Goal: Task Accomplishment & Management: Complete application form

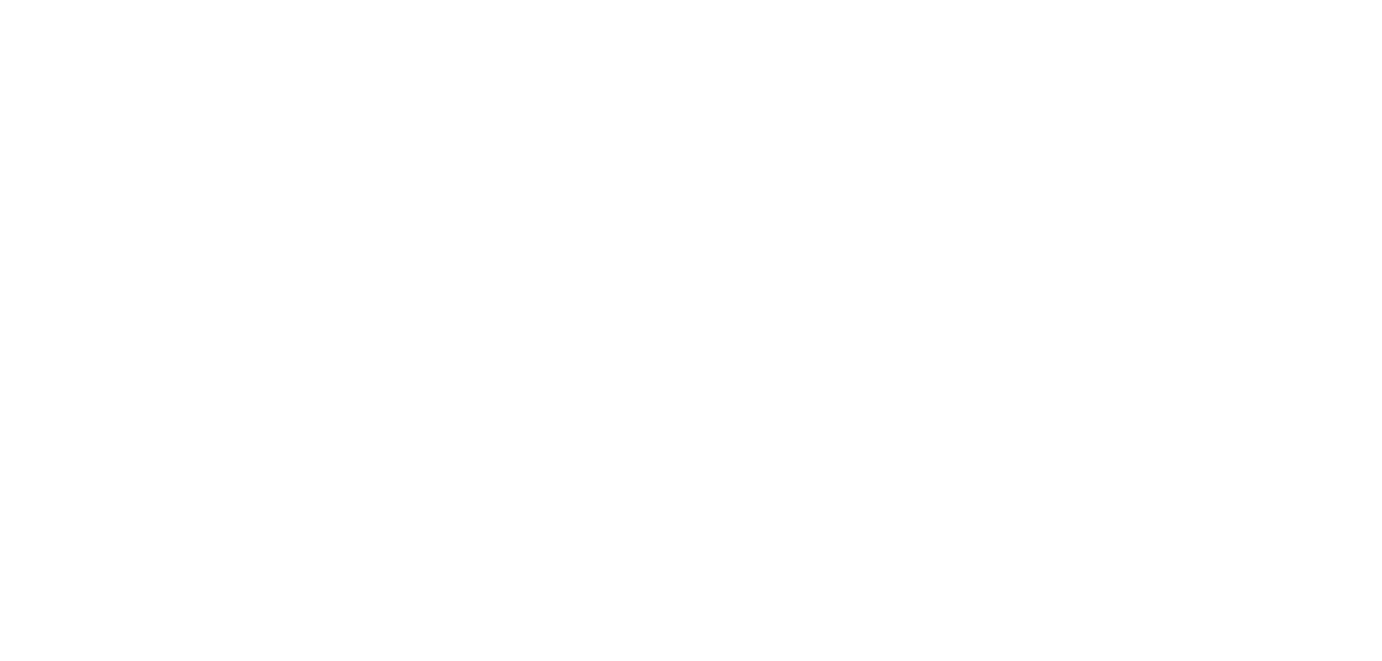
click at [0, 0] on html at bounding box center [0, 0] width 0 height 0
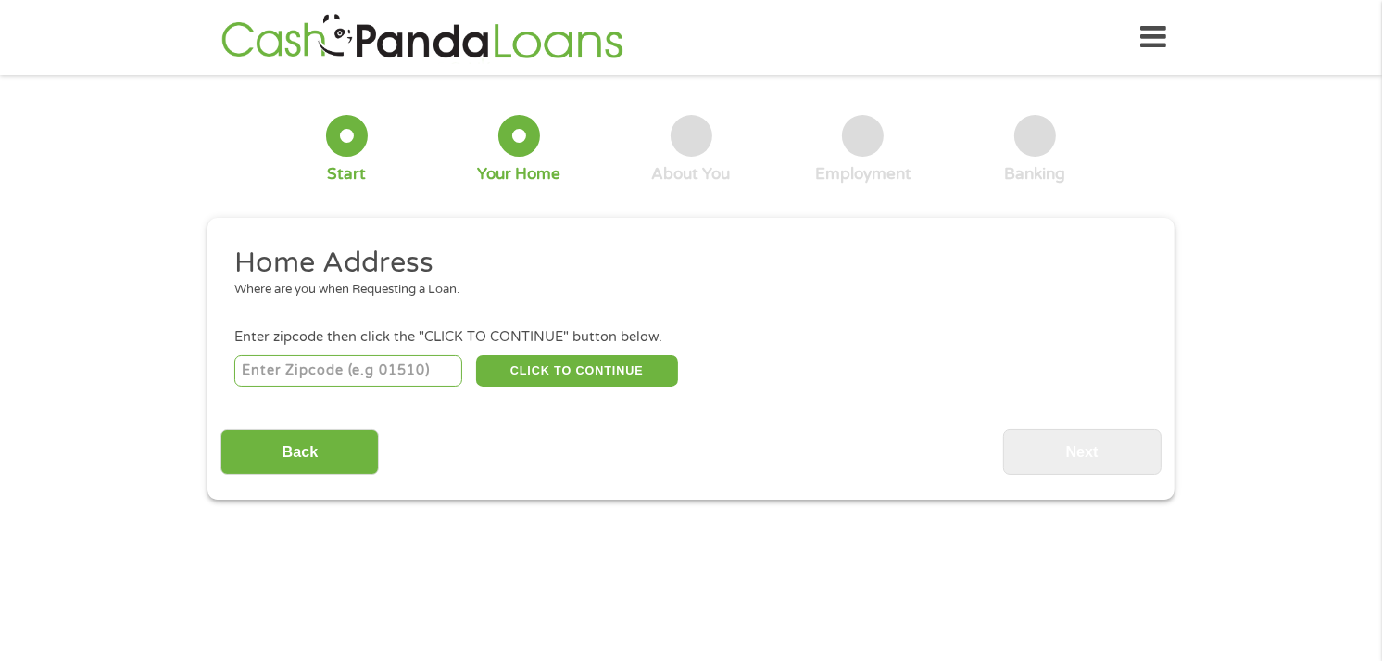
click at [384, 368] on input "number" at bounding box center [348, 370] width 229 height 31
type input "72761"
click at [560, 380] on button "CLICK TO CONTINUE" at bounding box center [577, 370] width 202 height 31
type input "72761"
type input "Siloam Springs"
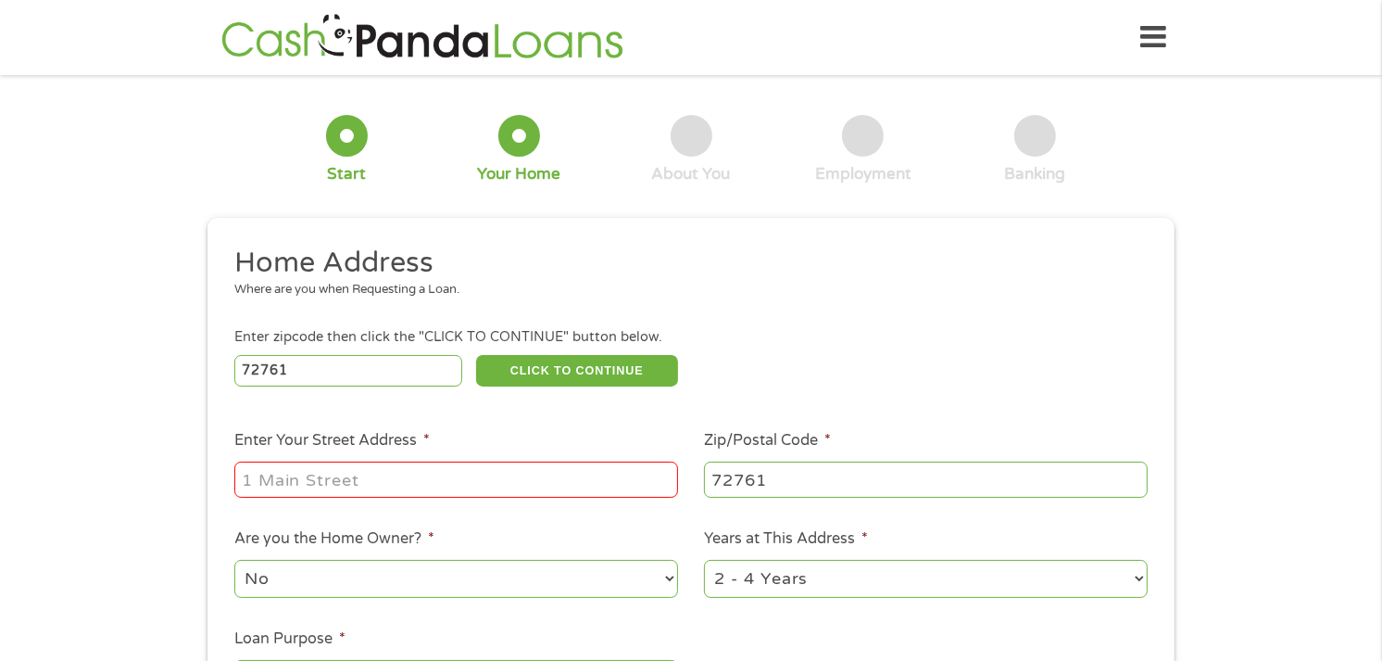
click at [437, 496] on input "Enter Your Street Address *" at bounding box center [456, 478] width 444 height 35
type input "180 Sugar Leaf Ct"
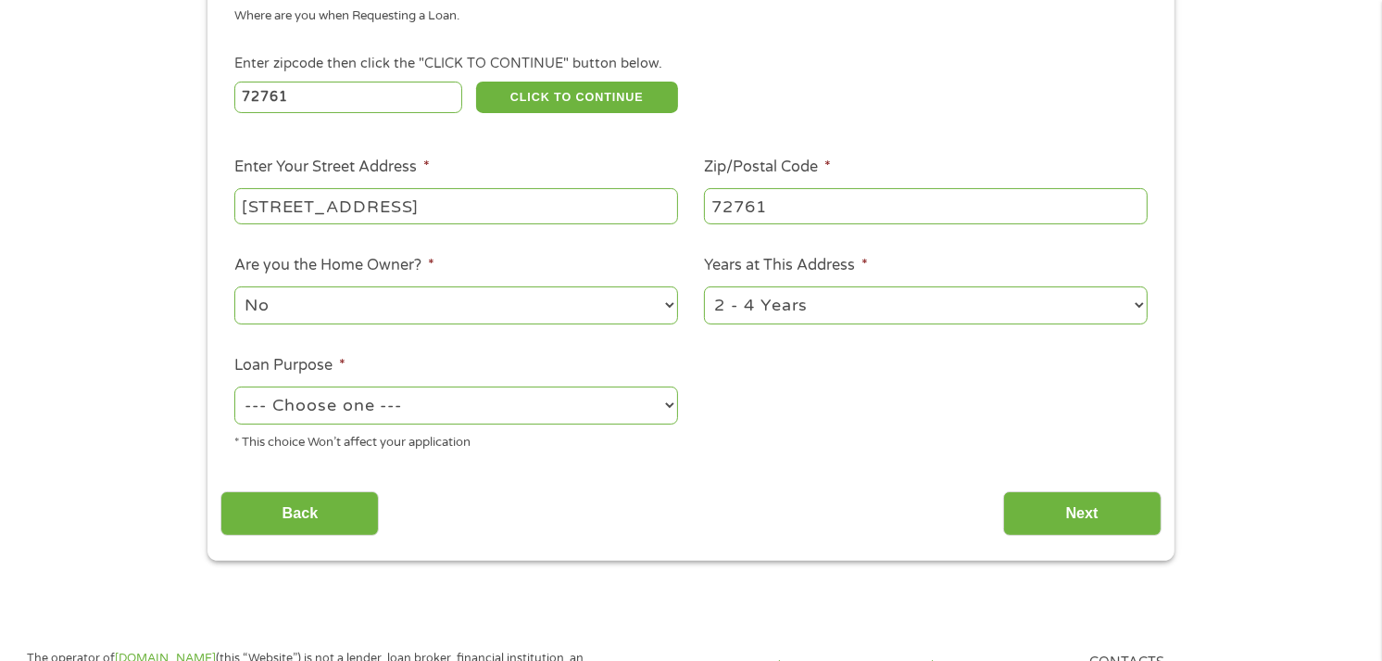
scroll to position [284, 0]
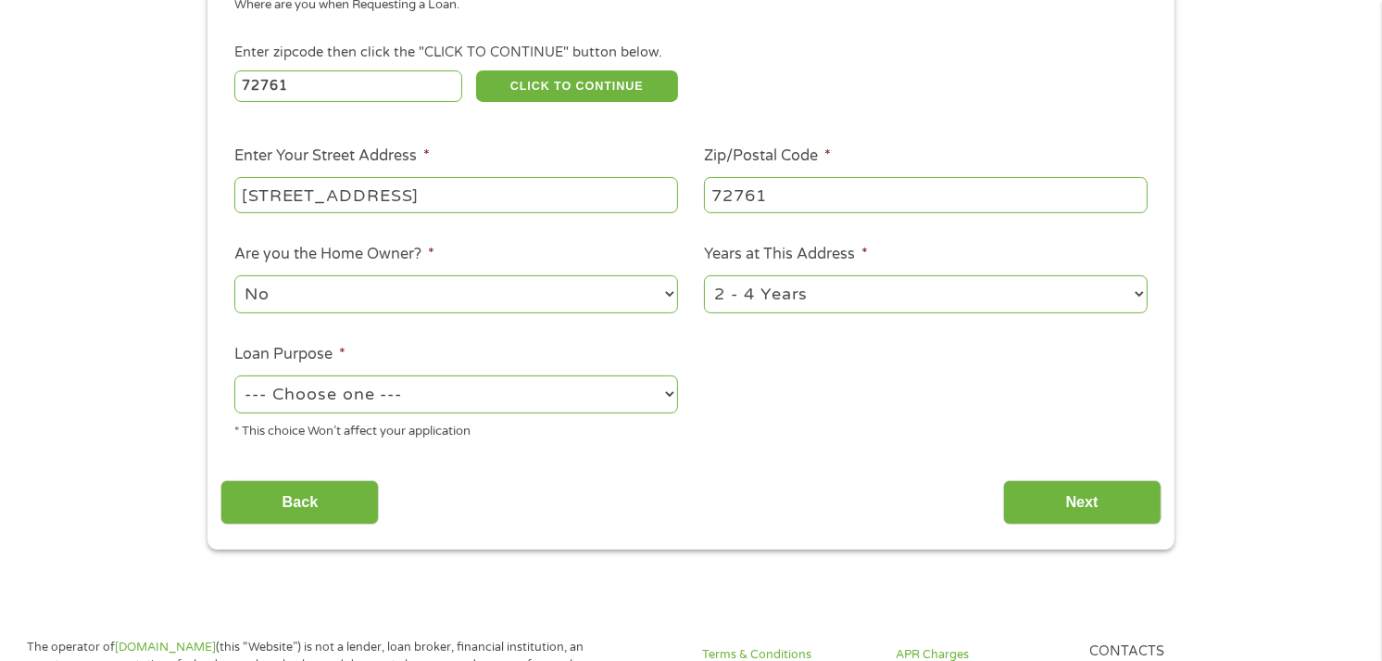
click at [1128, 288] on select "1 Year or less 1 - 2 Years 2 - 4 Years Over 4 Years" at bounding box center [926, 294] width 444 height 38
select select "24months"
click at [704, 275] on select "1 Year or less 1 - 2 Years 2 - 4 Years Over 4 Years" at bounding box center [926, 294] width 444 height 38
click at [447, 400] on select "--- Choose one --- Pay Bills Debt Consolidation Home Improvement Major Purchase…" at bounding box center [456, 394] width 444 height 38
click at [661, 396] on select "--- Choose one --- Pay Bills Debt Consolidation Home Improvement Major Purchase…" at bounding box center [456, 394] width 444 height 38
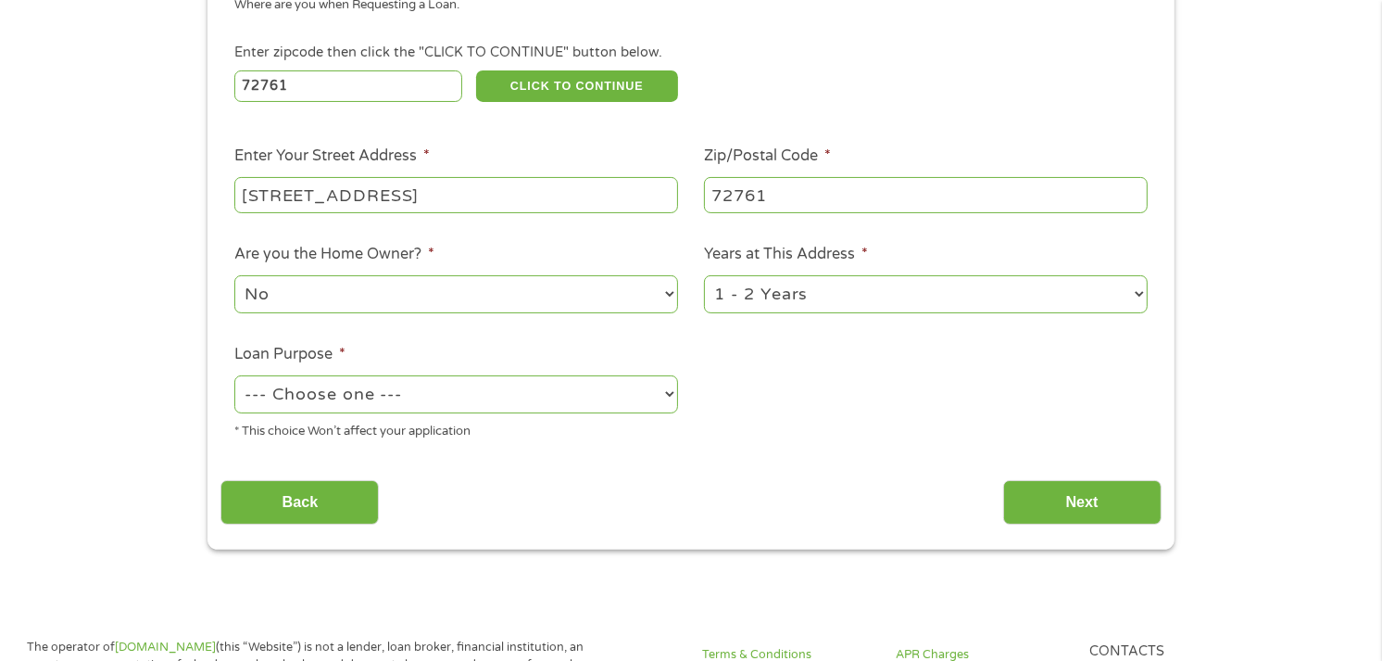
click at [670, 390] on select "--- Choose one --- Pay Bills Debt Consolidation Home Improvement Major Purchase…" at bounding box center [456, 394] width 444 height 38
select select "paybills"
click at [234, 375] on select "--- Choose one --- Pay Bills Debt Consolidation Home Improvement Major Purchase…" at bounding box center [456, 394] width 444 height 38
click at [590, 76] on button "CLICK TO CONTINUE" at bounding box center [577, 85] width 202 height 31
click at [1076, 500] on input "Next" at bounding box center [1082, 502] width 158 height 45
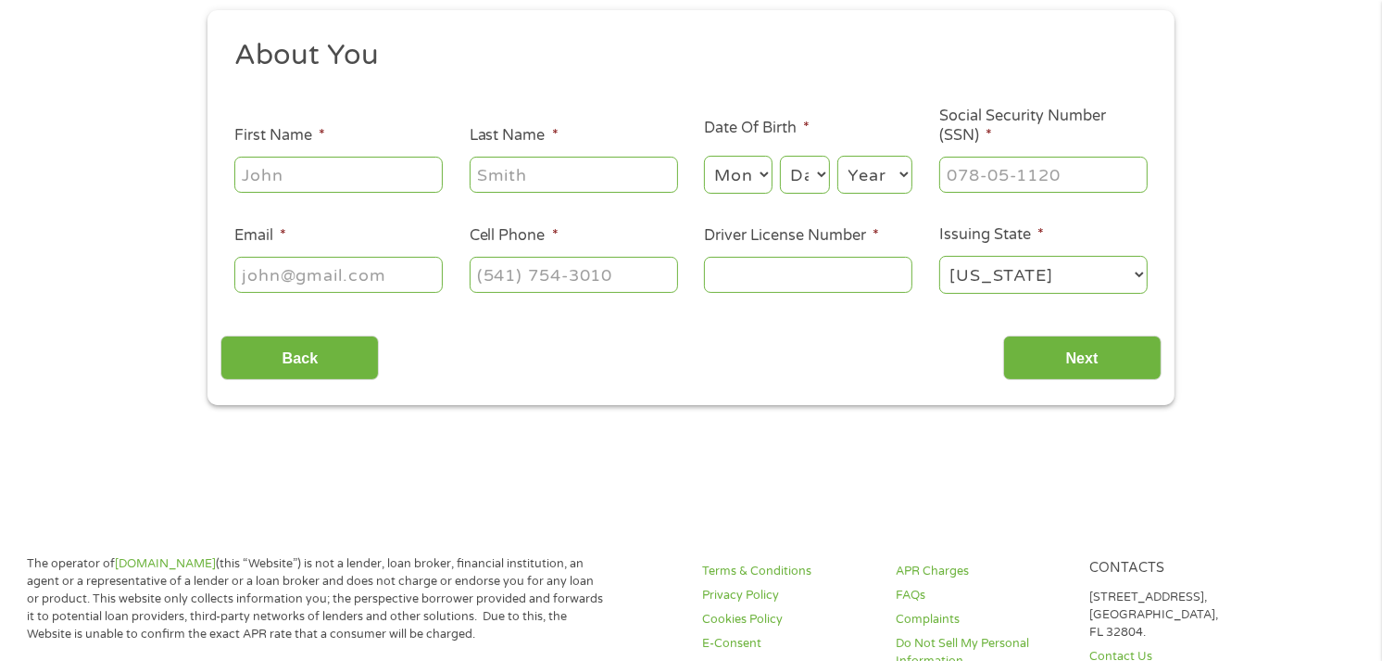
scroll to position [0, 0]
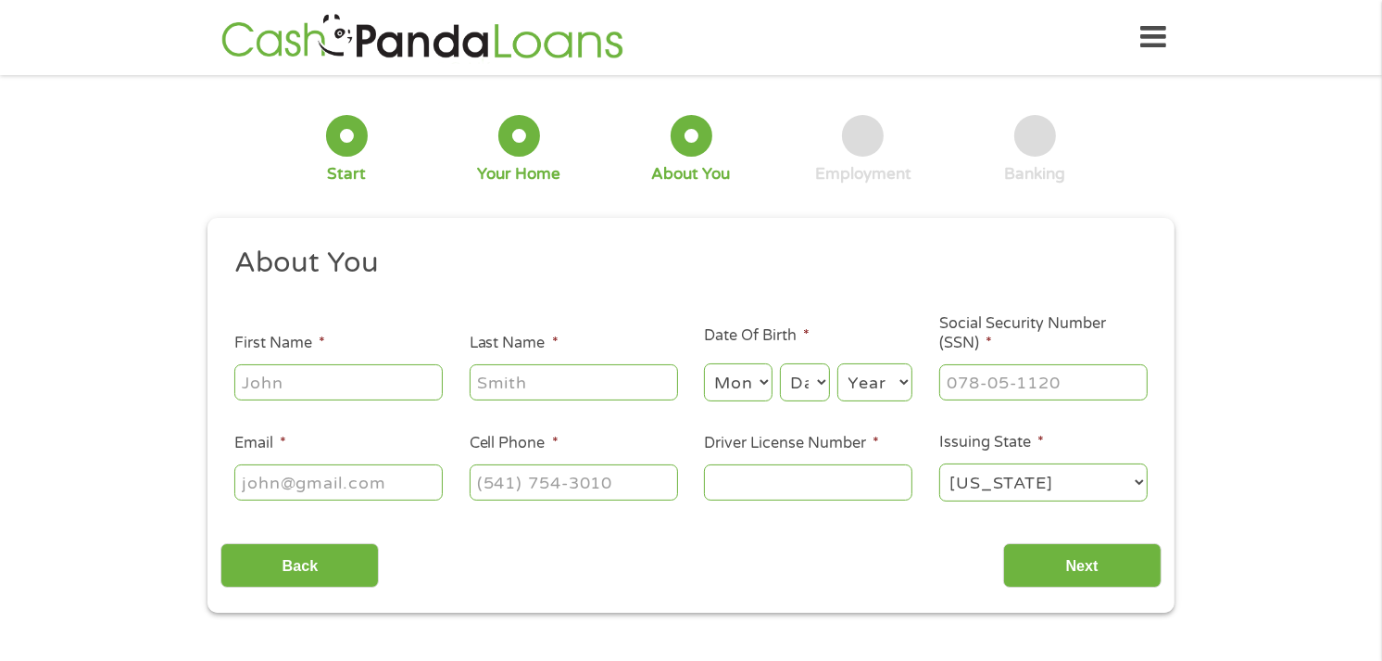
click at [273, 387] on input "First Name *" at bounding box center [338, 381] width 208 height 35
type input "NORMA"
type input "THOMPSON"
select select "3"
select select "24"
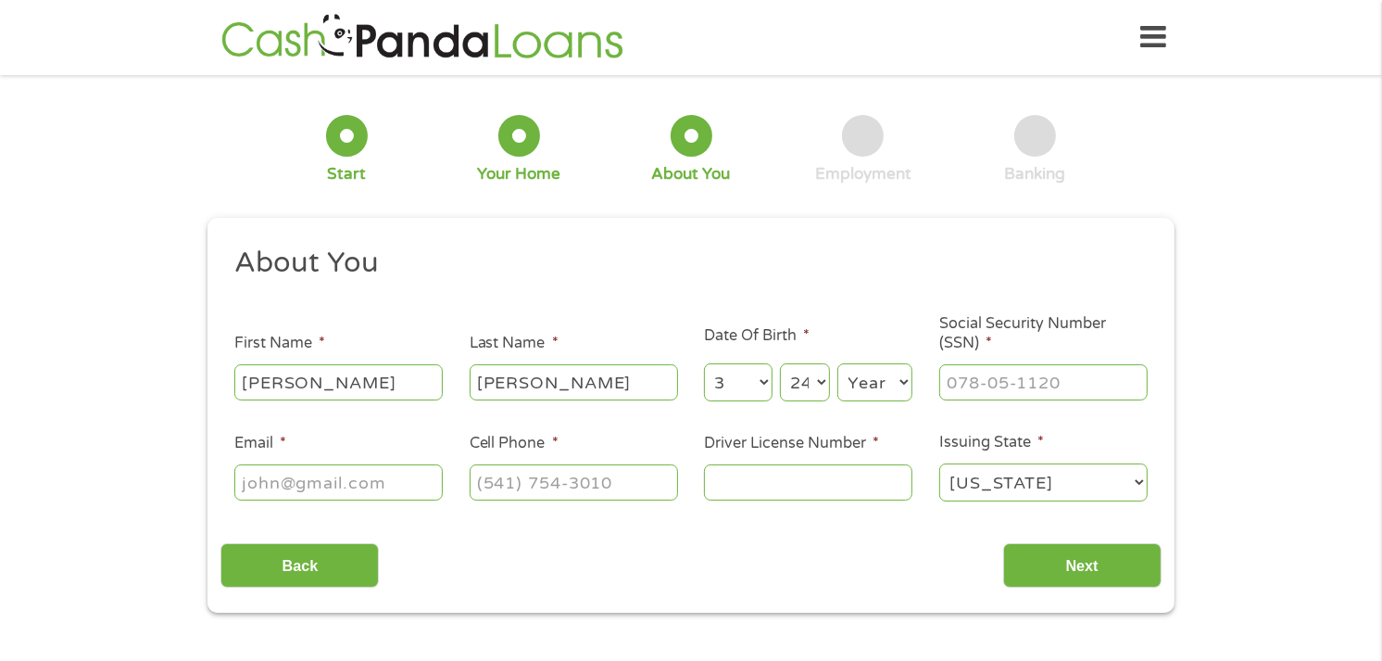
select select "1983"
type input "nthompson1839@gmail.com"
click at [644, 478] on input "(407) 873-3671" at bounding box center [574, 481] width 208 height 35
type input "(407) 873-3672"
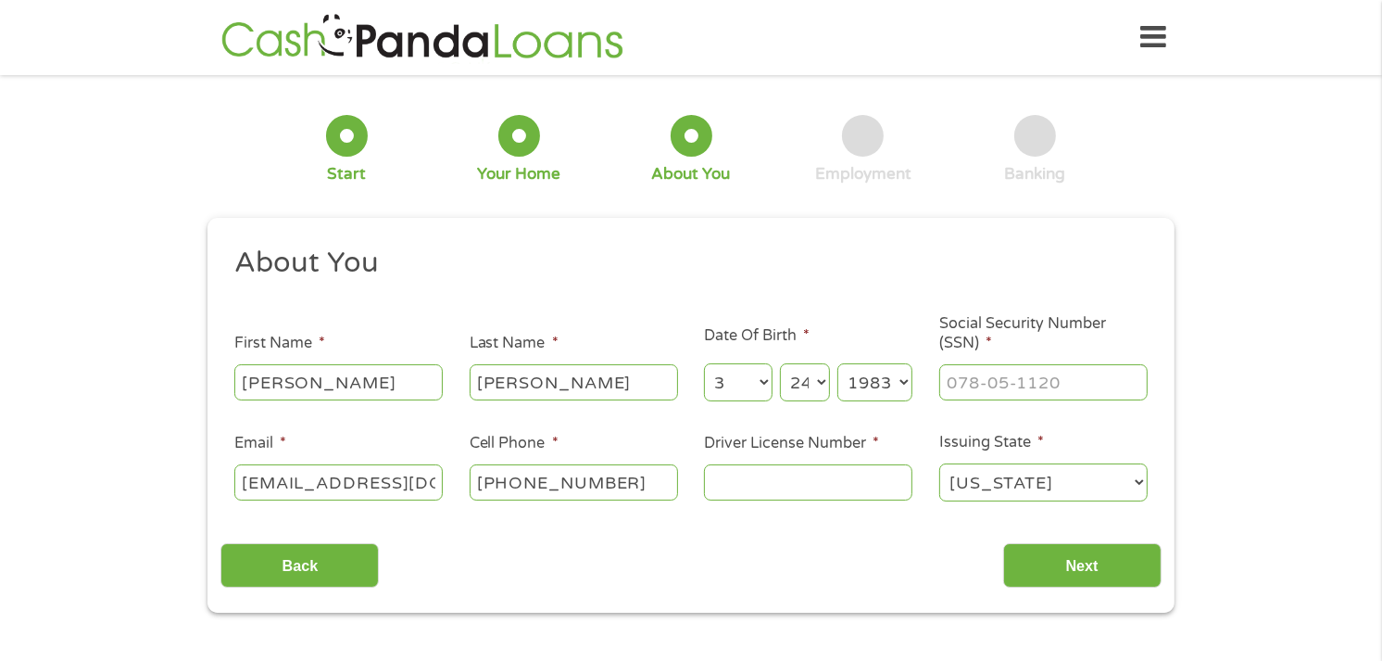
click at [868, 479] on input "Driver License Number *" at bounding box center [808, 481] width 208 height 35
type input "T512638836040"
click at [1112, 550] on input "Next" at bounding box center [1082, 565] width 158 height 45
click at [1052, 392] on input "Social Security Number (SSN) *" at bounding box center [1043, 381] width 208 height 35
type input "___-__-____"
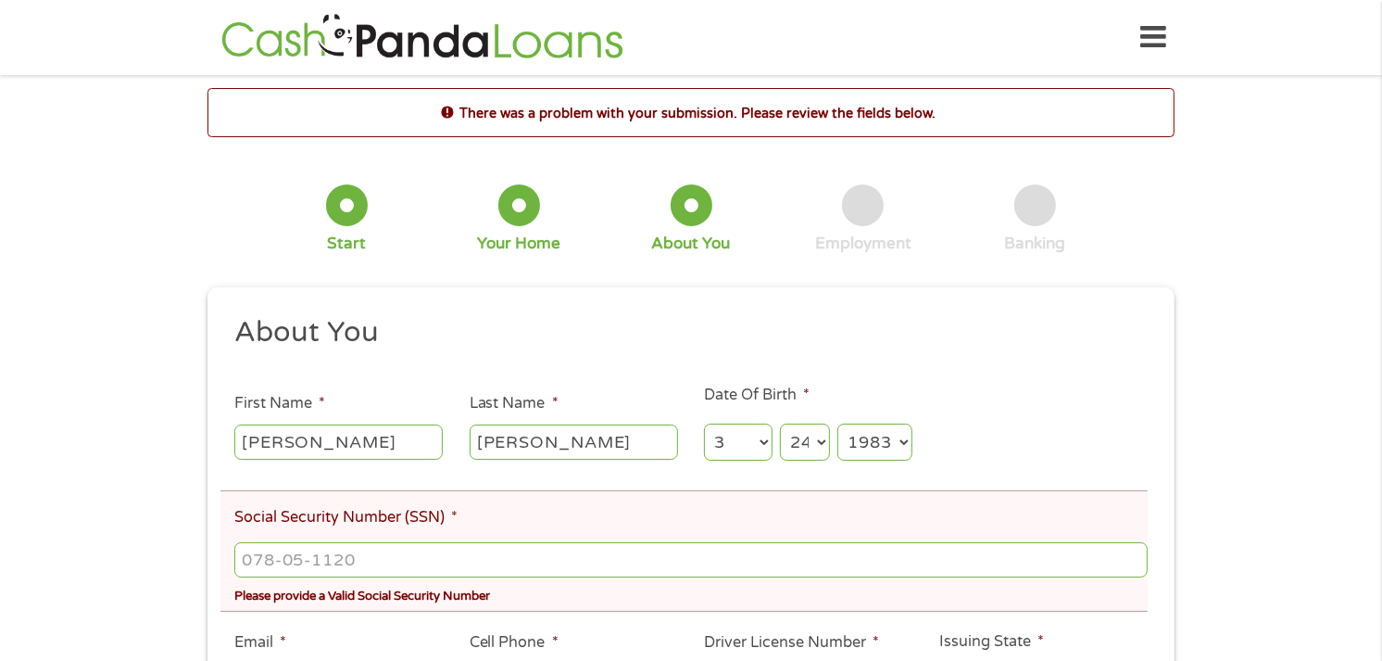
scroll to position [6, 7]
click at [606, 560] on input "Social Security Number (SSN) *" at bounding box center [690, 559] width 913 height 35
type input "047-74-0486"
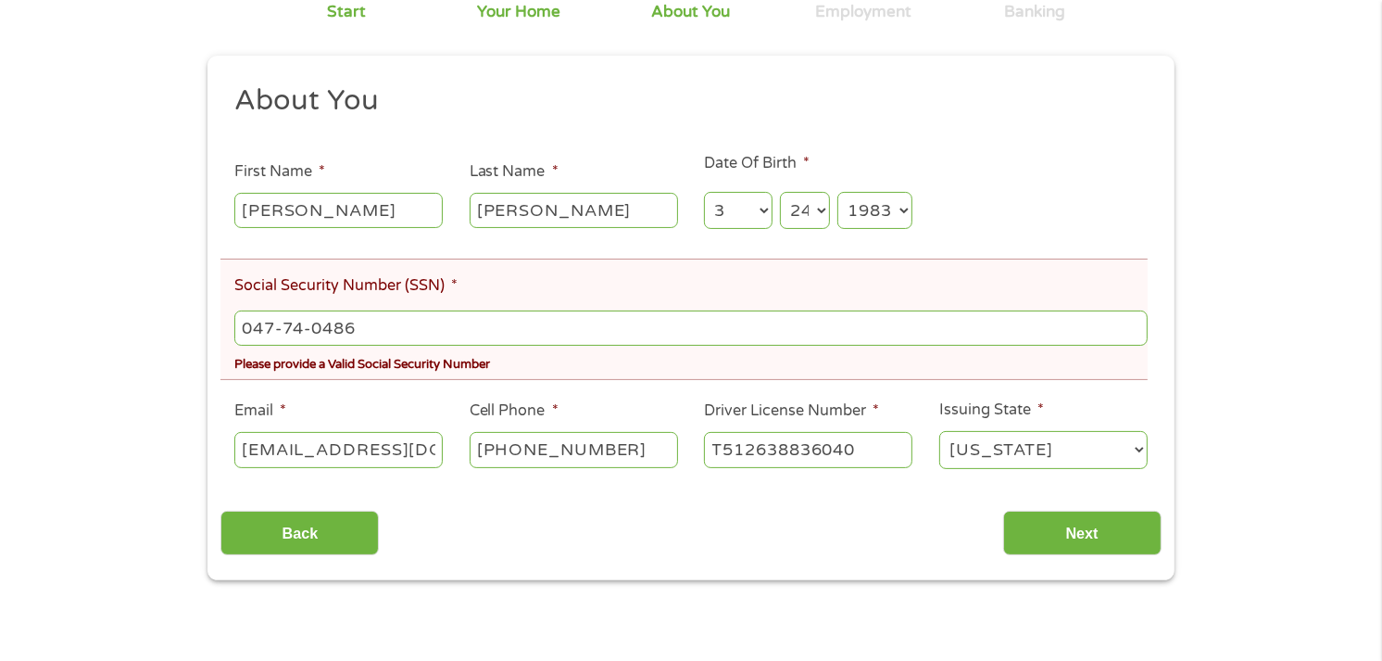
scroll to position [238, 0]
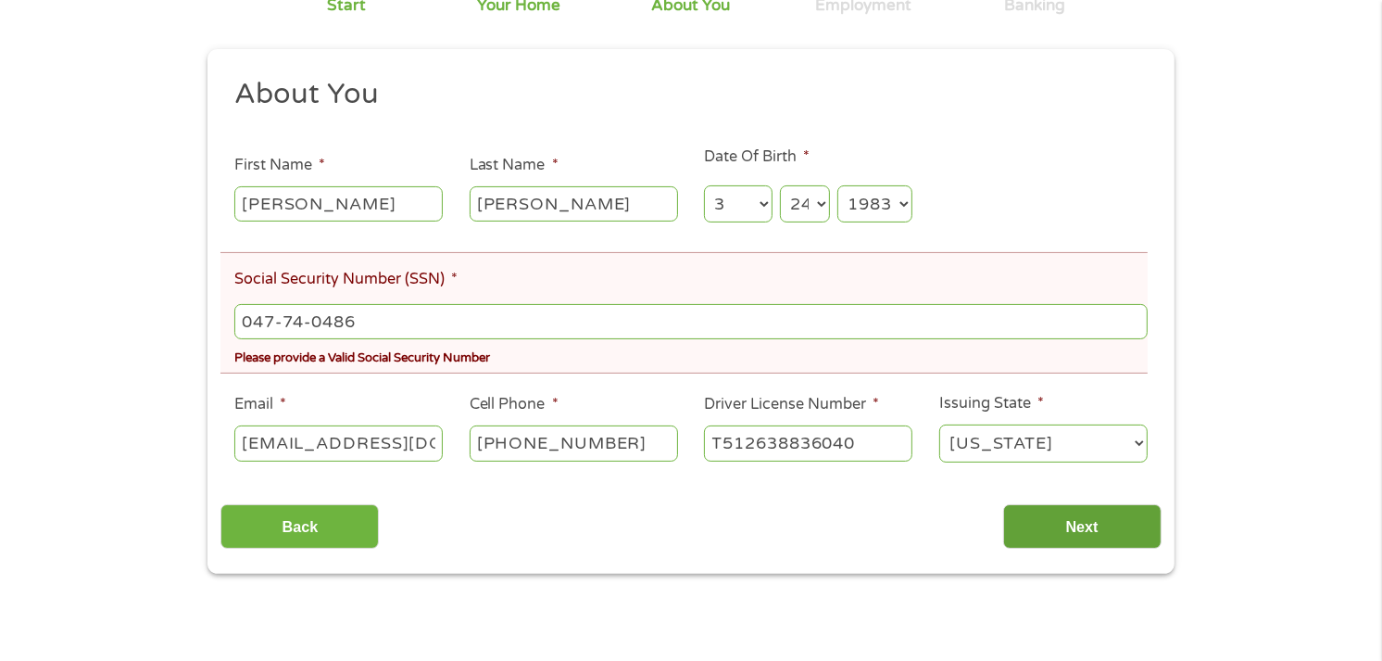
click at [1080, 516] on input "Next" at bounding box center [1082, 526] width 158 height 45
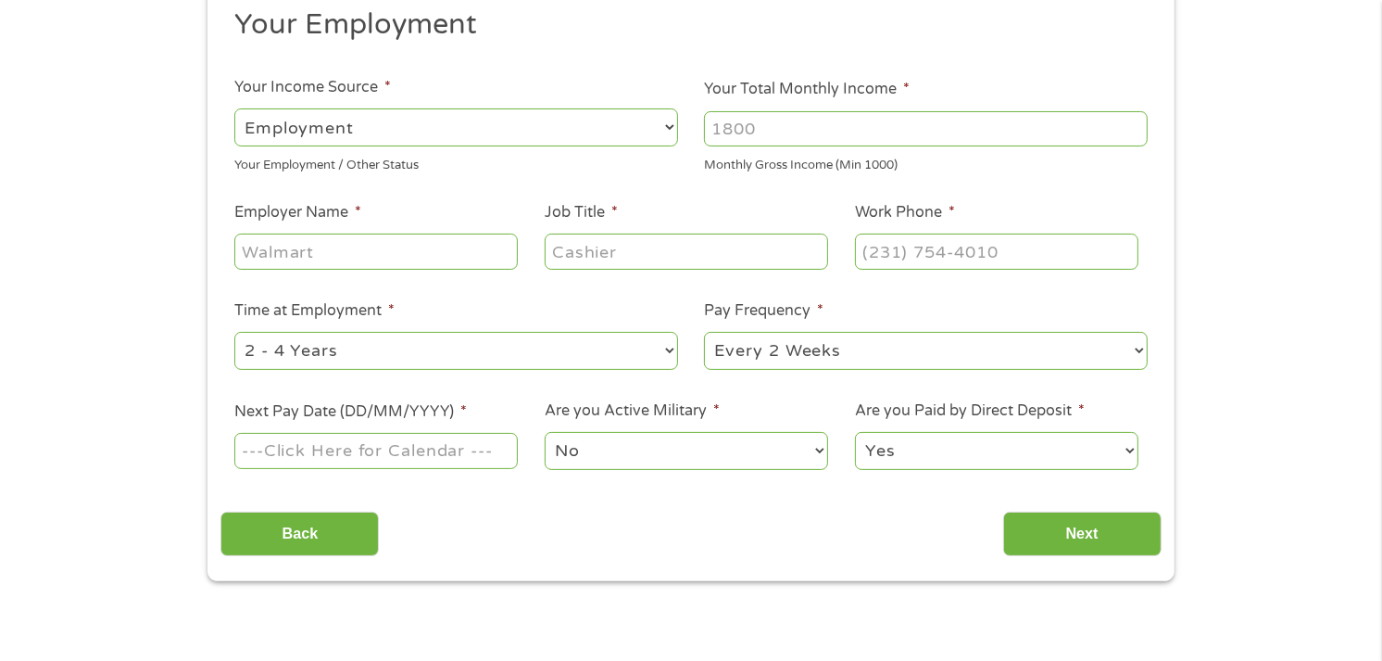
scroll to position [0, 0]
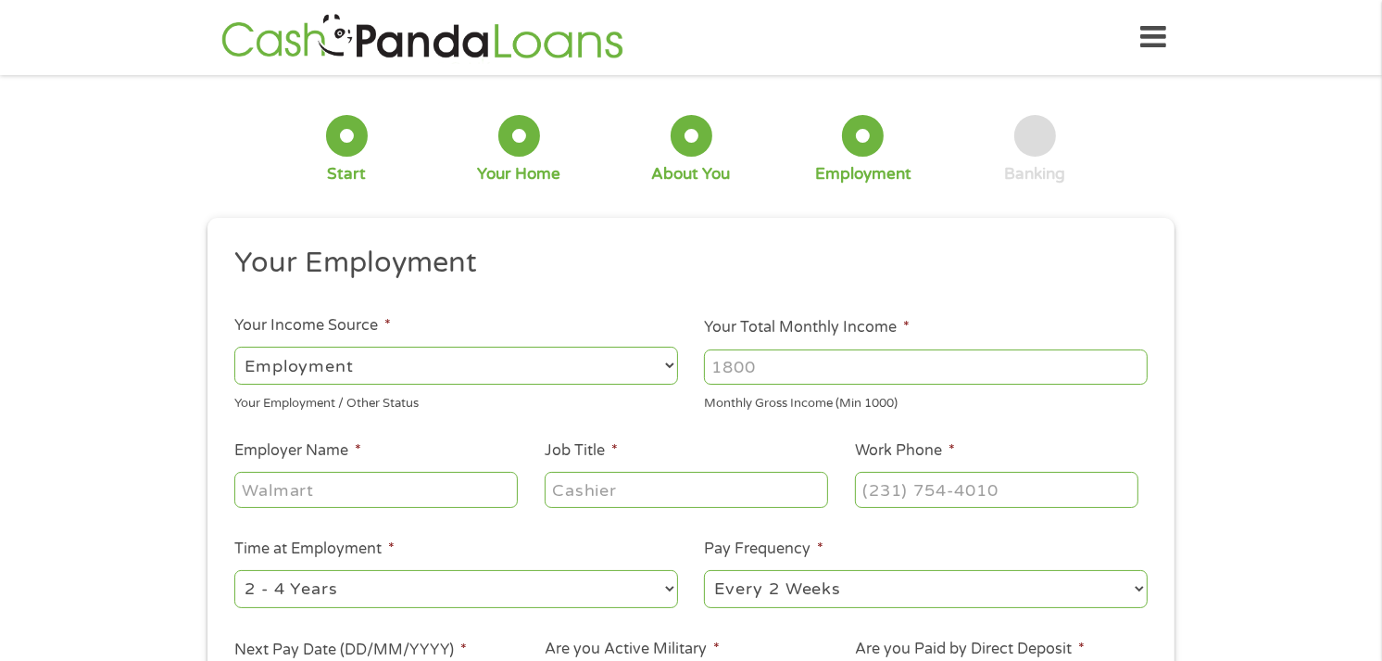
click at [808, 359] on input "Your Total Monthly Income *" at bounding box center [926, 366] width 444 height 35
type input "4500"
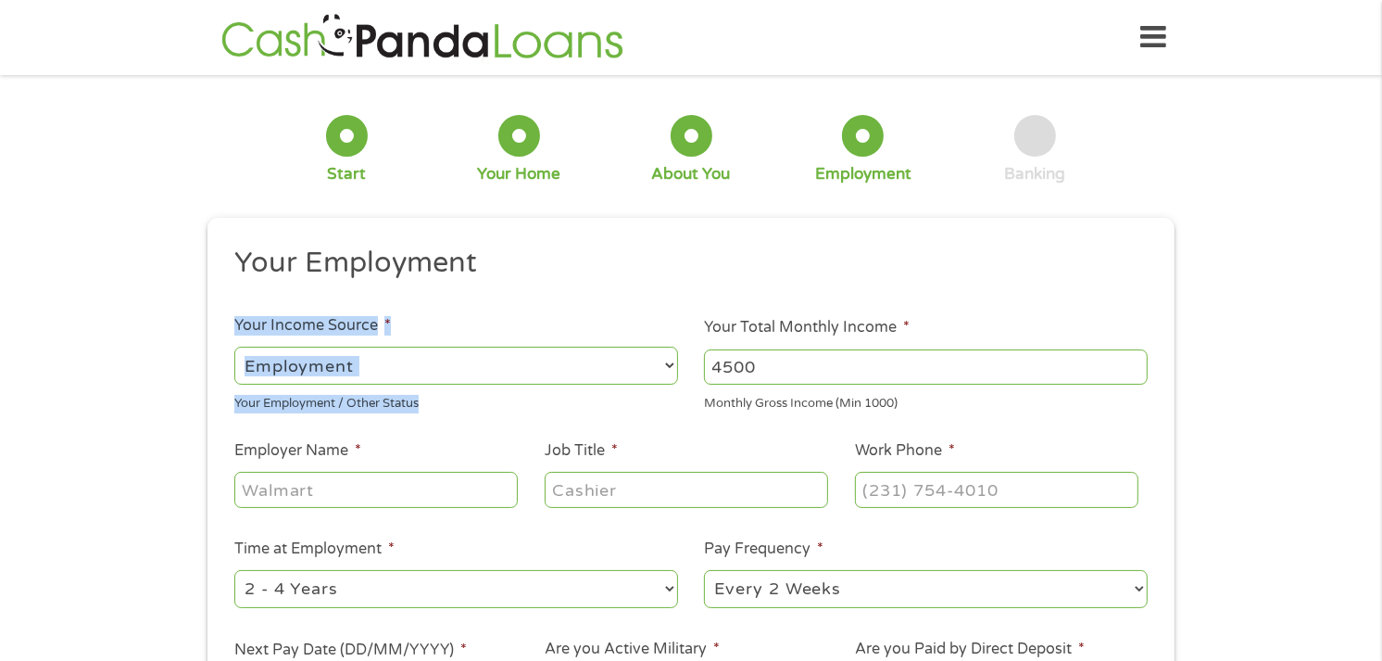
drag, startPoint x: 1146, startPoint y: 309, endPoint x: 1208, endPoint y: 228, distance: 102.5
click at [1208, 228] on div "1 Start 2 Your Home 3 About You 4 Employment 5 Banking 6 This field is hidden w…" at bounding box center [691, 453] width 1382 height 731
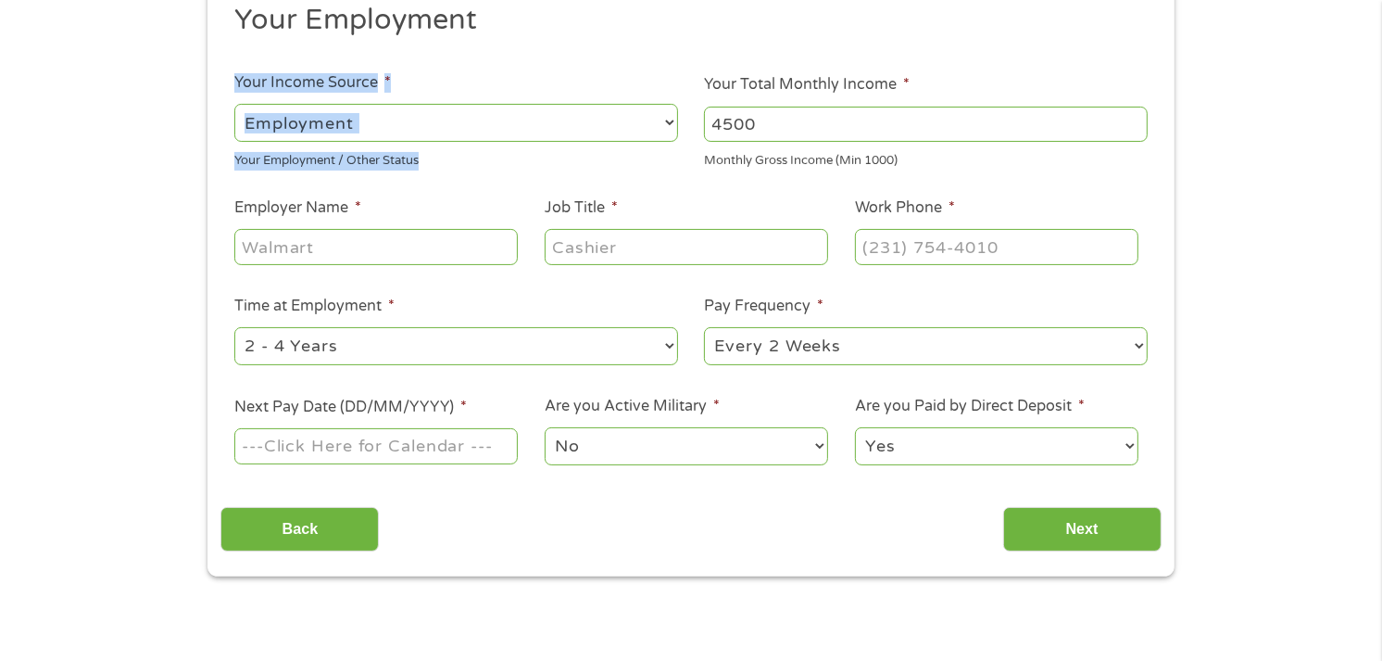
scroll to position [294, 0]
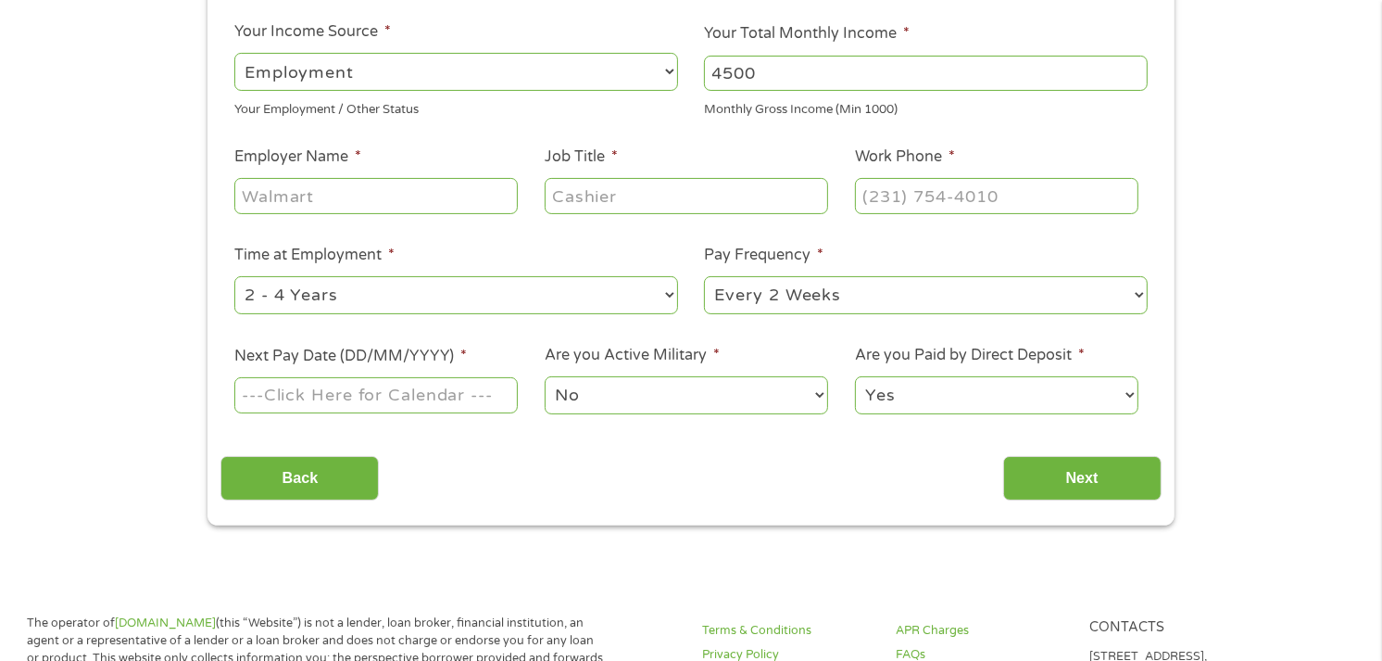
click at [385, 391] on input "Next Pay Date (DD/MM/YYYY) *" at bounding box center [375, 394] width 283 height 35
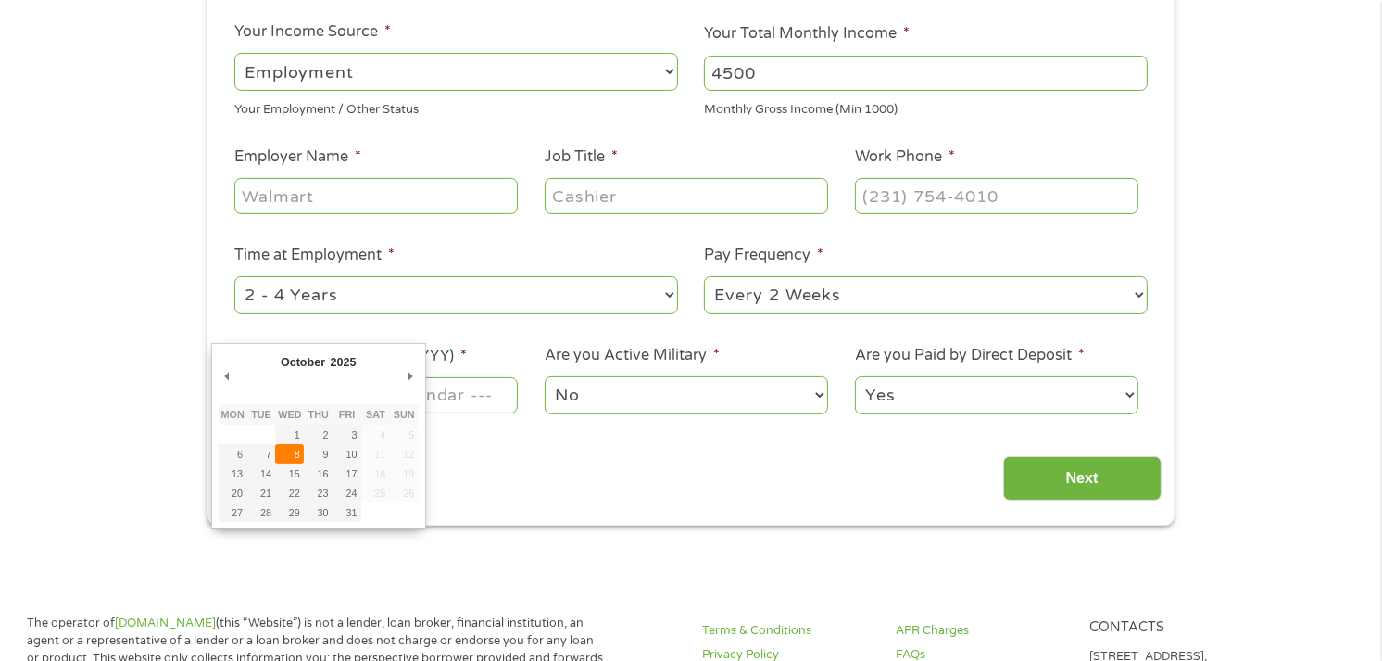
type input "08/10/2025"
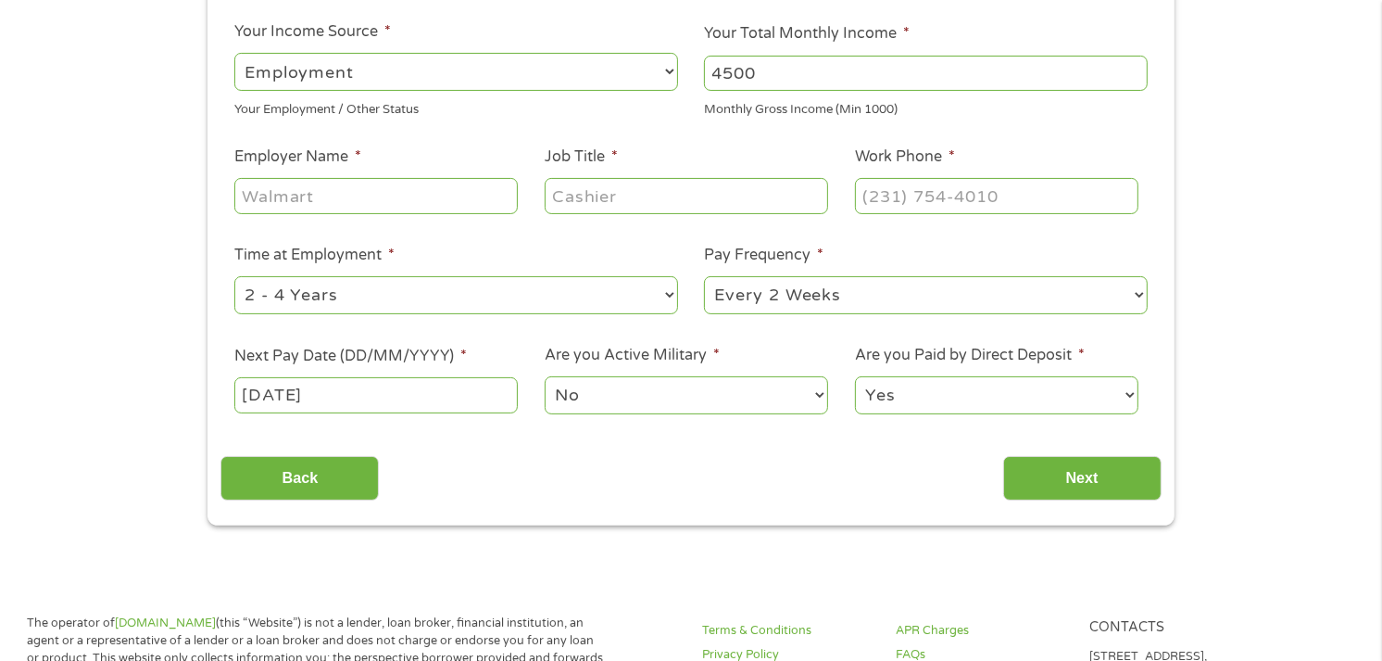
click at [585, 197] on input "Job Title *" at bounding box center [686, 195] width 283 height 35
type input "General Manager"
click at [262, 196] on input "Employer Name *" at bounding box center [375, 195] width 283 height 35
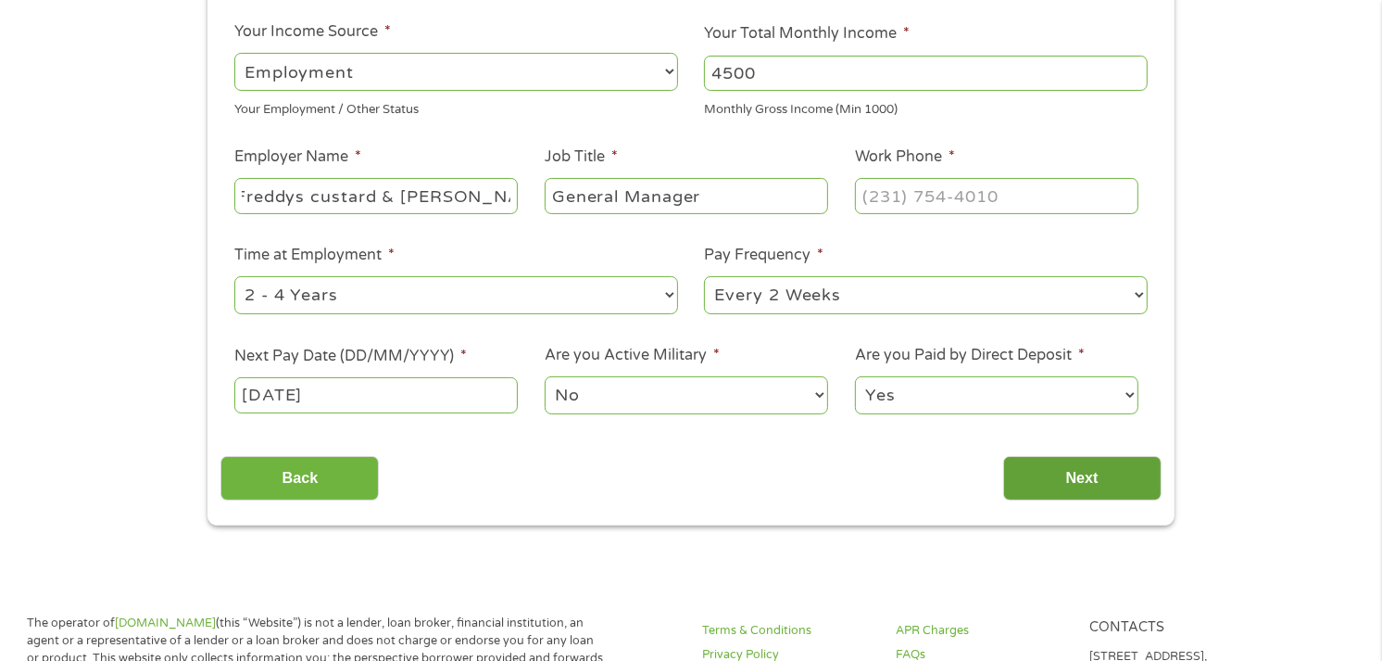
type input "Freddys custard & steakburgers"
click at [1054, 469] on input "Next" at bounding box center [1082, 478] width 158 height 45
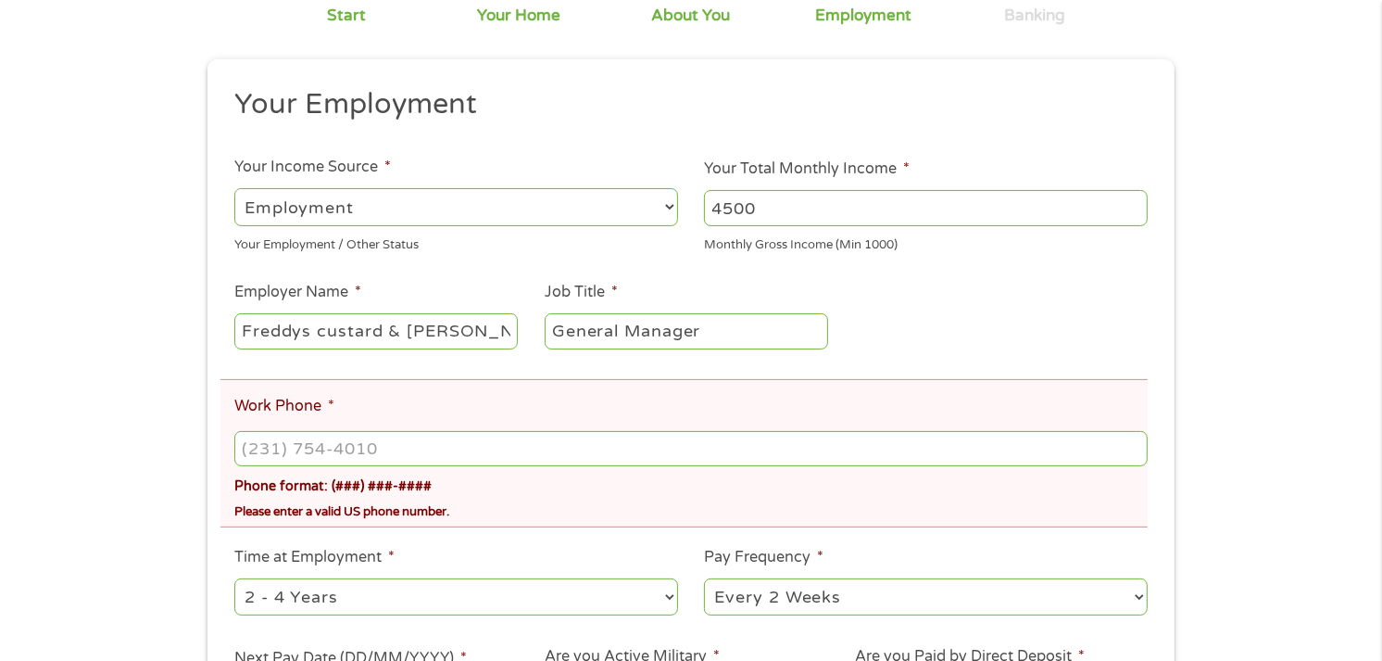
scroll to position [257, 0]
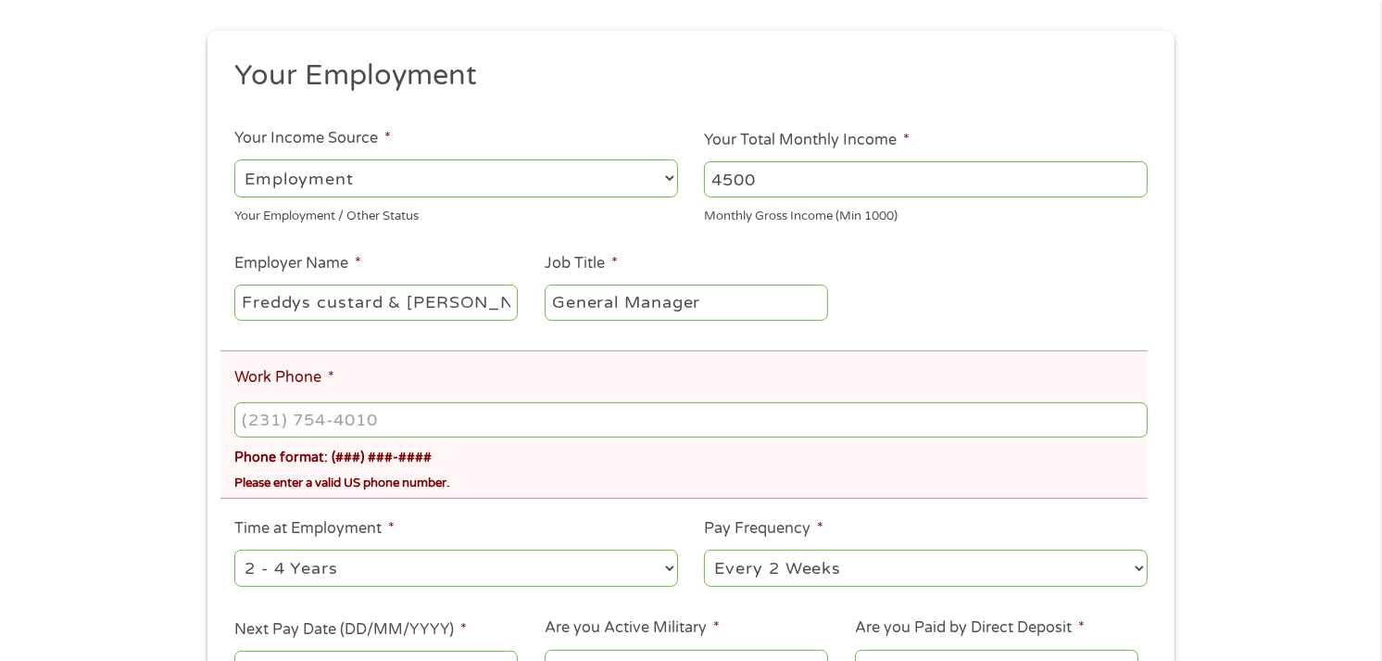
click at [660, 398] on div "Phone format: (###) ###-####" at bounding box center [690, 432] width 913 height 69
click at [652, 423] on input "Work Phone *" at bounding box center [690, 419] width 913 height 35
type input "(479) 927-6901"
click at [652, 423] on input "(479) 927-6901" at bounding box center [690, 419] width 913 height 35
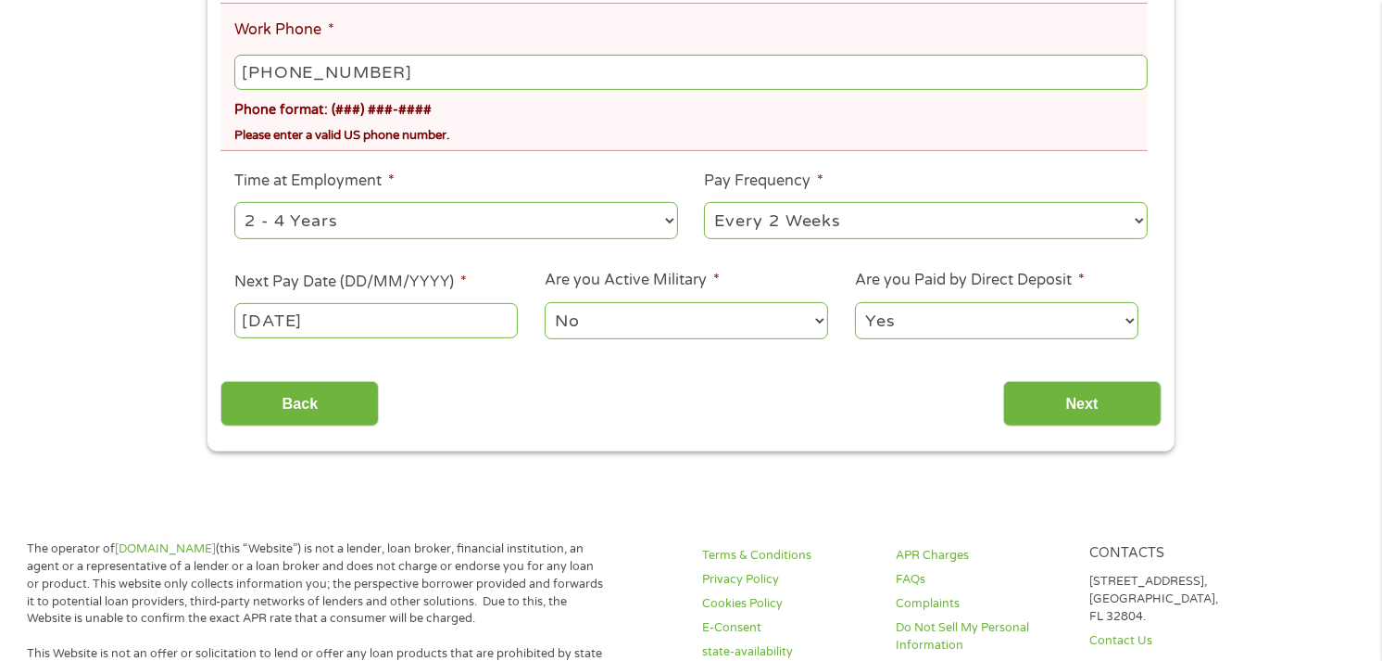
scroll to position [608, 0]
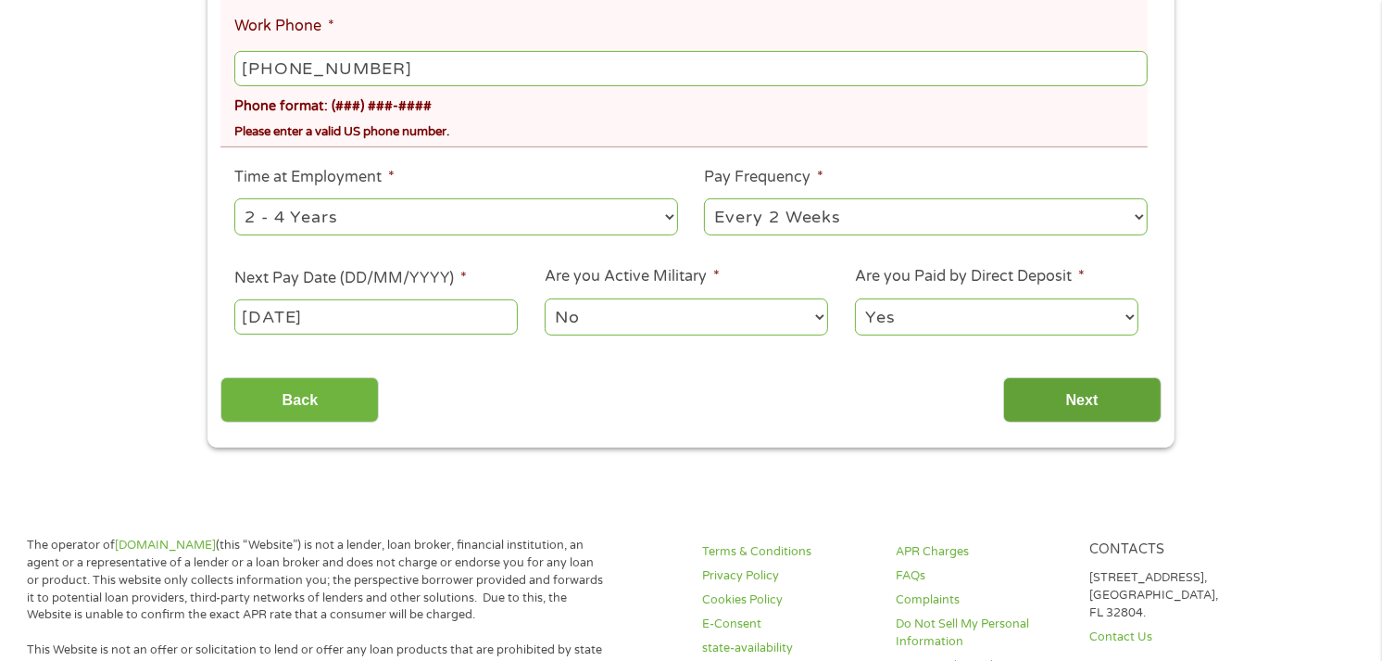
click at [1051, 389] on input "Next" at bounding box center [1082, 399] width 158 height 45
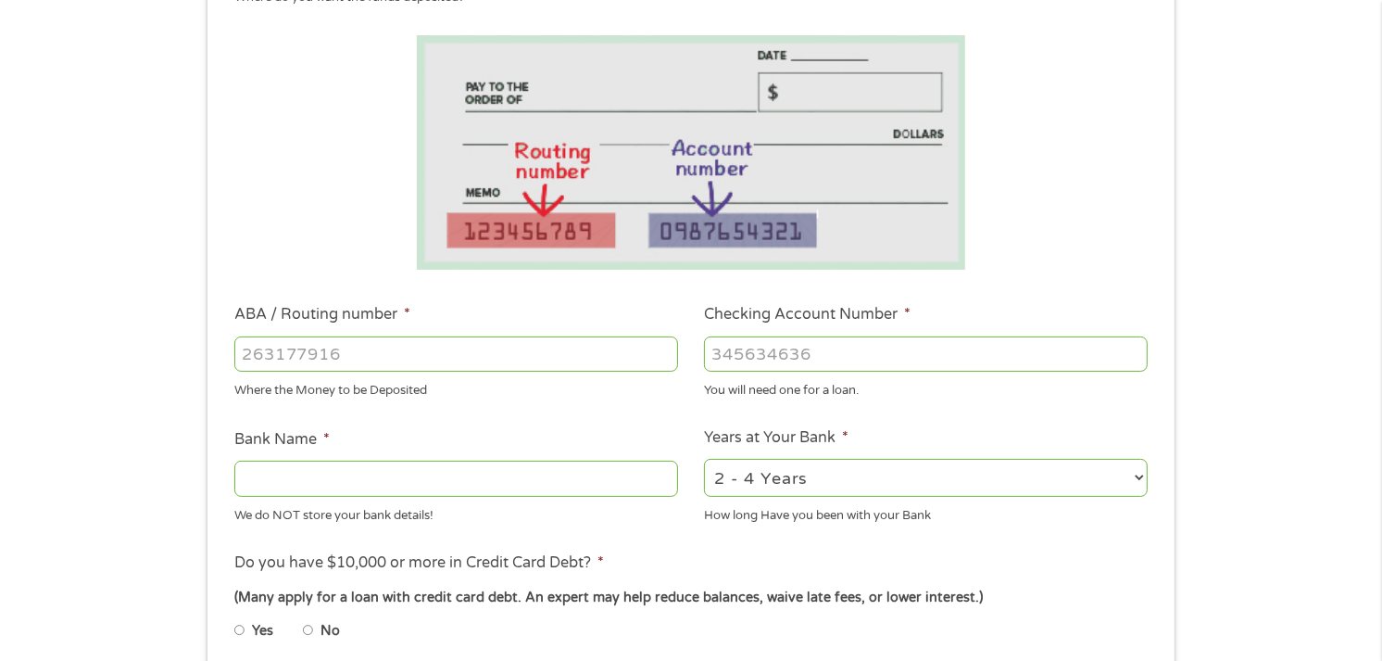
scroll to position [287, 0]
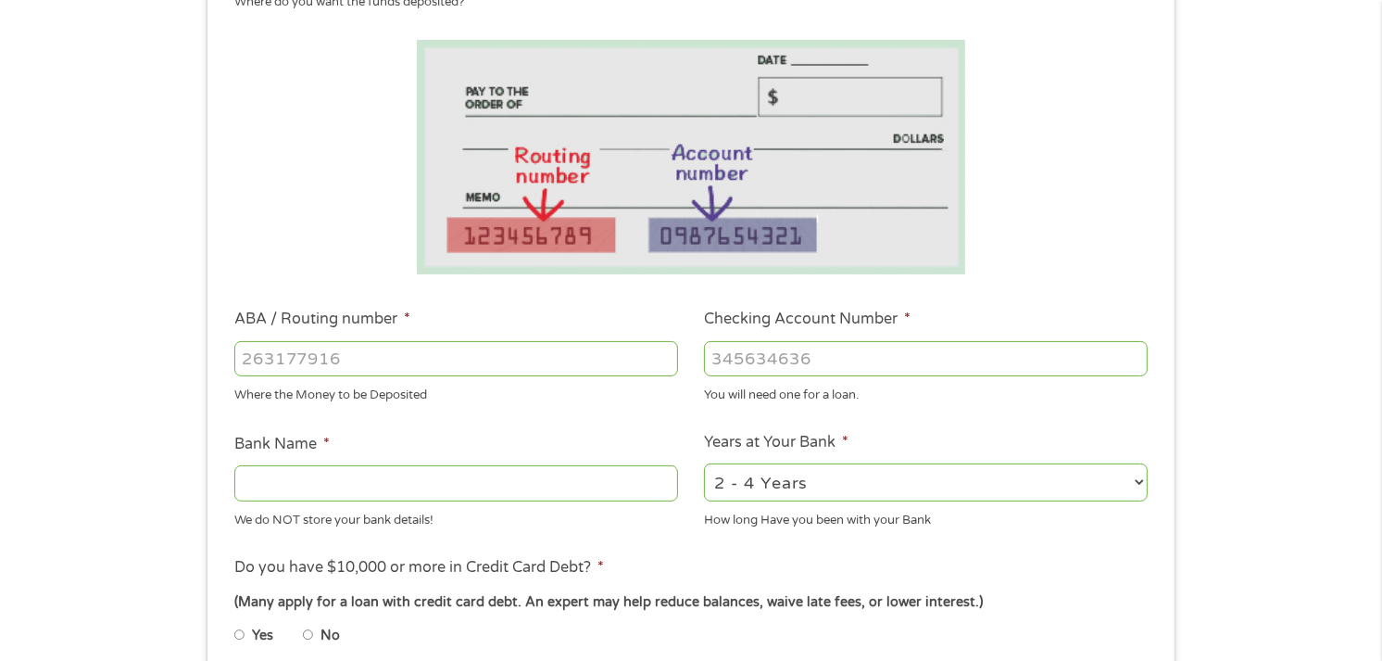
click at [438, 362] on input "ABA / Routing number *" at bounding box center [456, 358] width 444 height 35
click at [401, 359] on input "ABA / Routing number *" at bounding box center [456, 358] width 444 height 35
type input "48366625"
click at [887, 346] on input "Checking Account Number *" at bounding box center [926, 358] width 444 height 35
type input "082900872"
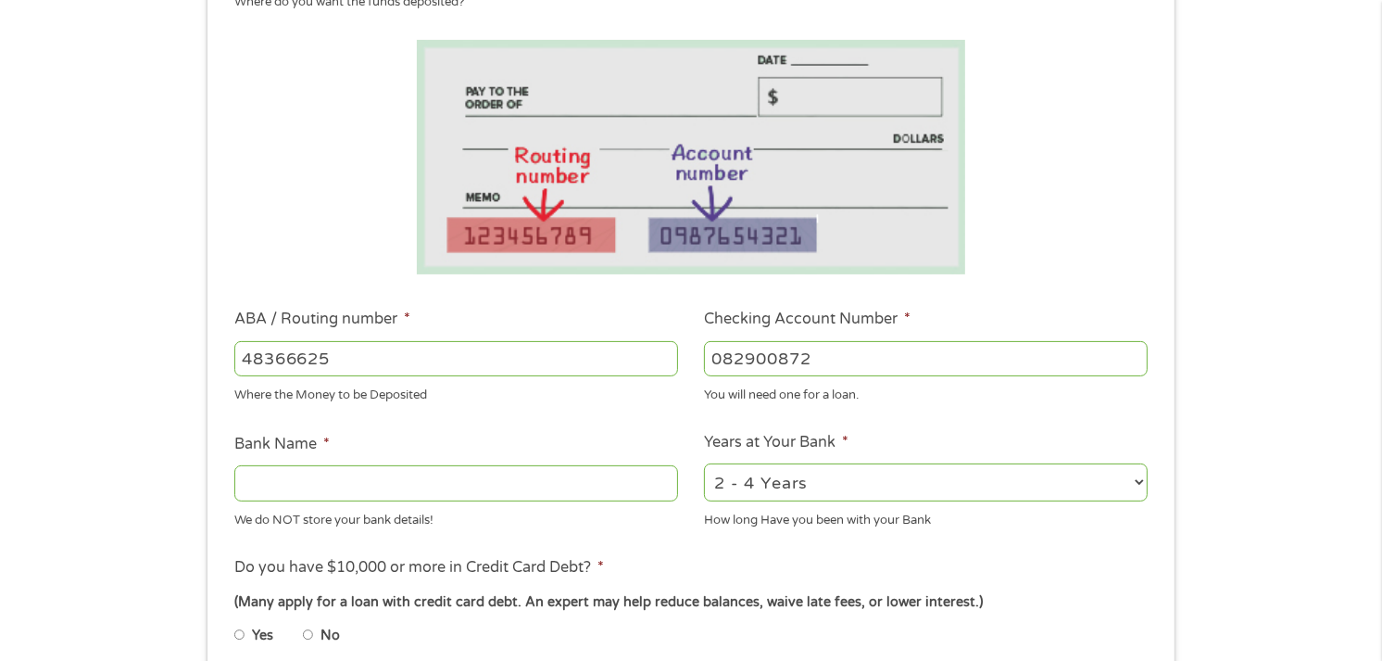
click at [584, 478] on input "Bank Name *" at bounding box center [456, 482] width 444 height 35
type input "arvest"
click at [921, 422] on ul "Bank Information Where do you want the funds deposited? ABA / Routing number * …" at bounding box center [690, 418] width 940 height 923
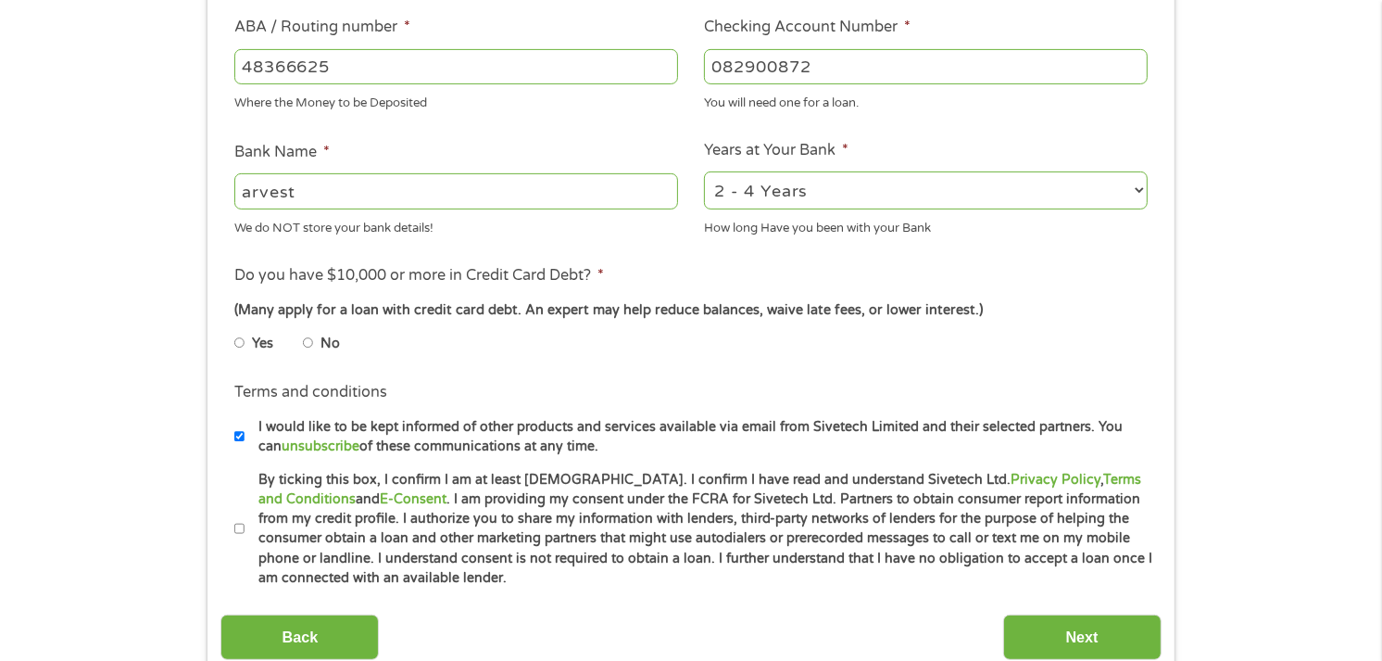
scroll to position [681, 0]
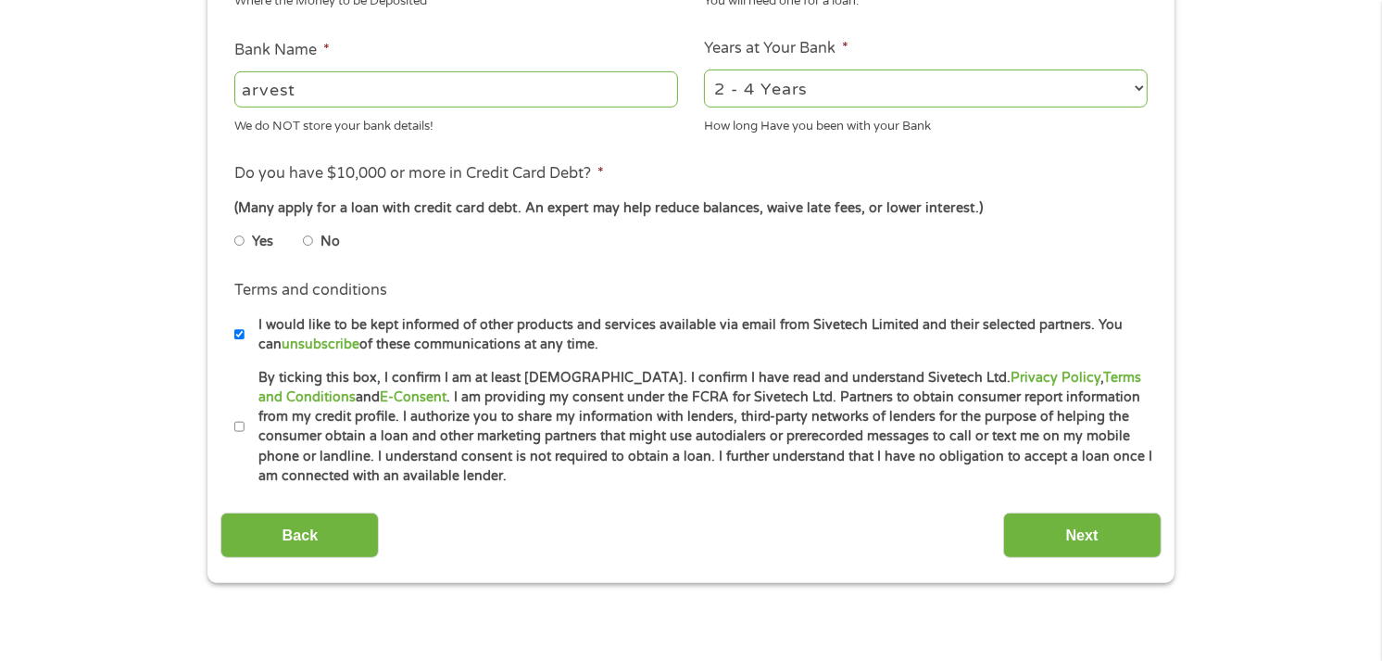
click at [220, 430] on li "Terms and conditions * By ticking this box, I confirm I am at least 18 years ol…" at bounding box center [690, 427] width 940 height 119
click at [242, 426] on input "By ticking this box, I confirm I am at least 18 years old. I confirm I have rea…" at bounding box center [239, 427] width 11 height 30
checkbox input "true"
click at [1073, 532] on input "Next" at bounding box center [1082, 534] width 158 height 45
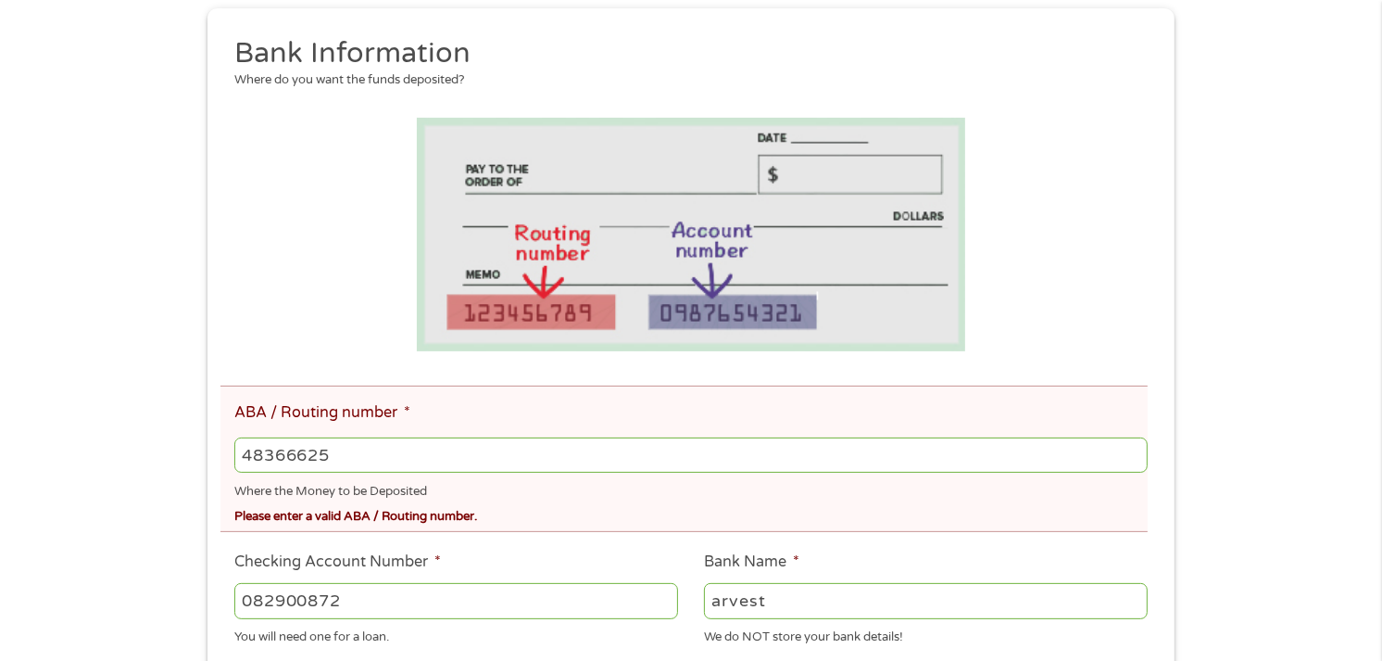
scroll to position [312, 0]
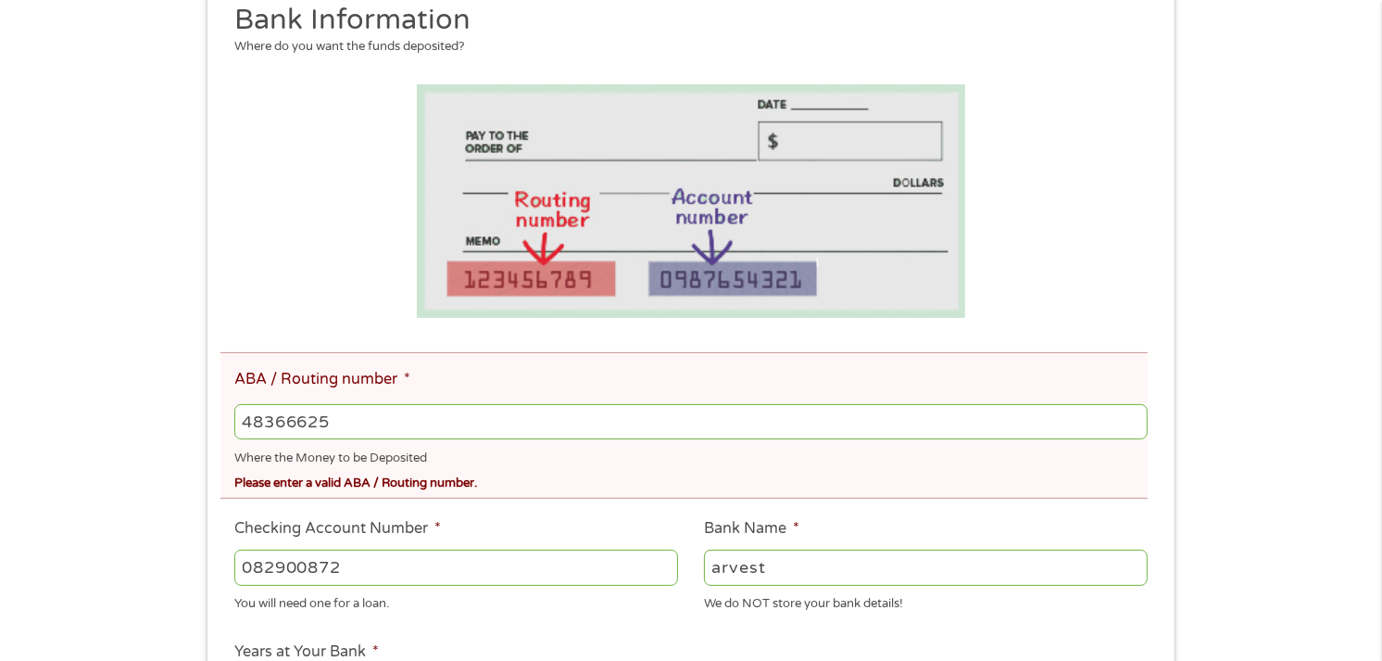
click at [338, 414] on input "48366625" at bounding box center [690, 421] width 913 height 35
type input "4"
click at [363, 565] on input "082900872" at bounding box center [456, 566] width 444 height 35
type input "0"
click at [283, 420] on input "ABA / Routing number *" at bounding box center [690, 421] width 913 height 35
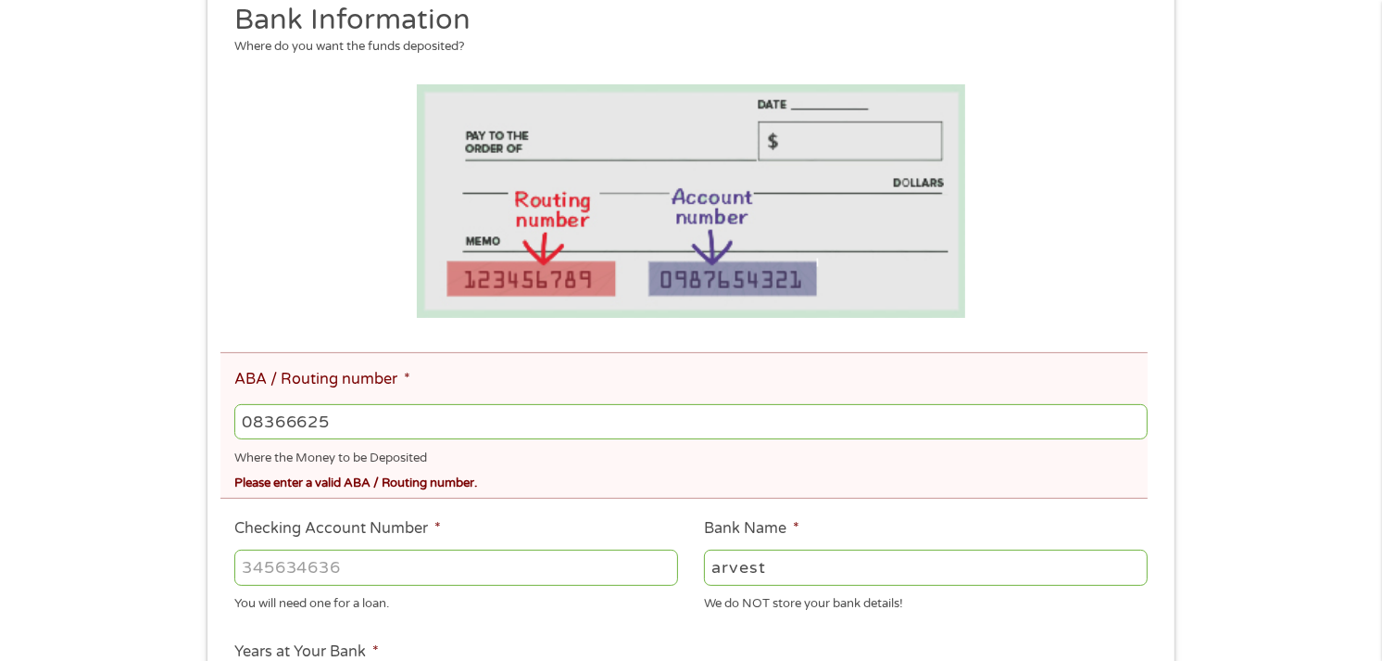
type input "08366625"
click at [294, 571] on input "Checking Account Number *" at bounding box center [456, 566] width 444 height 35
type input "4"
click at [334, 424] on input "08366625" at bounding box center [690, 421] width 913 height 35
type input "0"
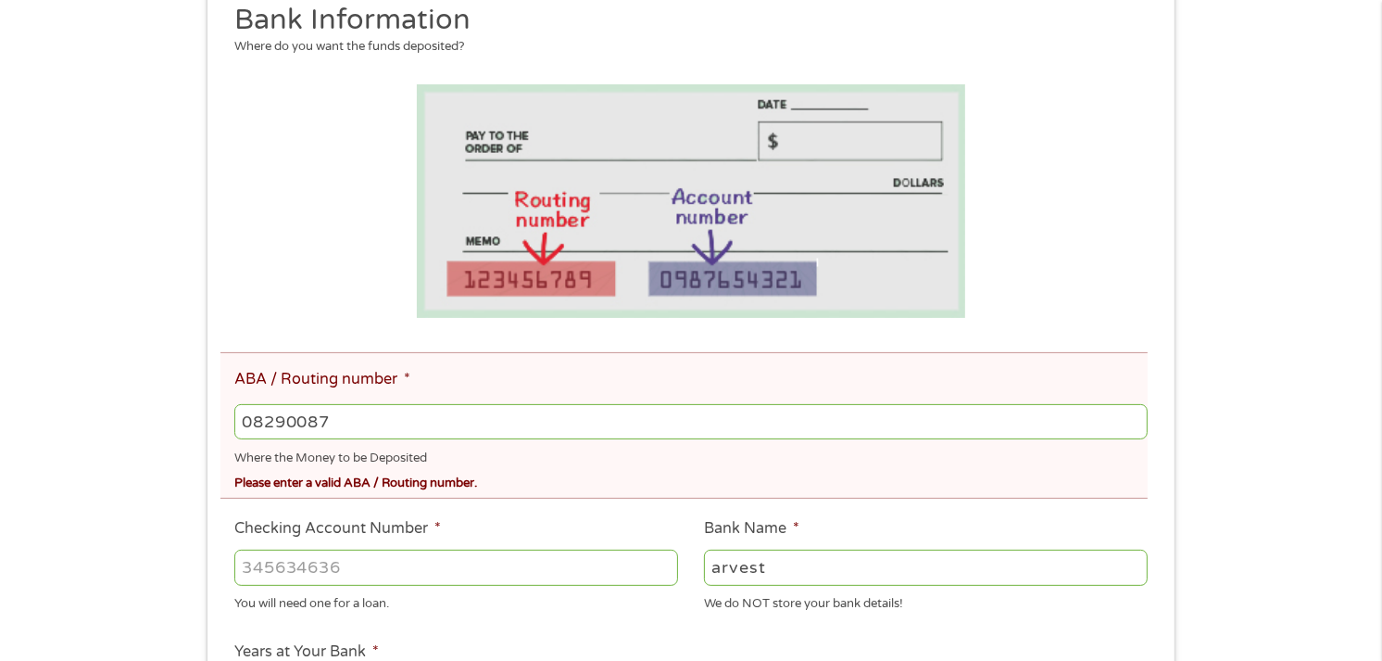
type input "082900872"
type input "ARVEST BANKFAYETTEVILLE"
type input "082900872"
click at [264, 558] on input "Checking Account Number *" at bounding box center [456, 566] width 444 height 35
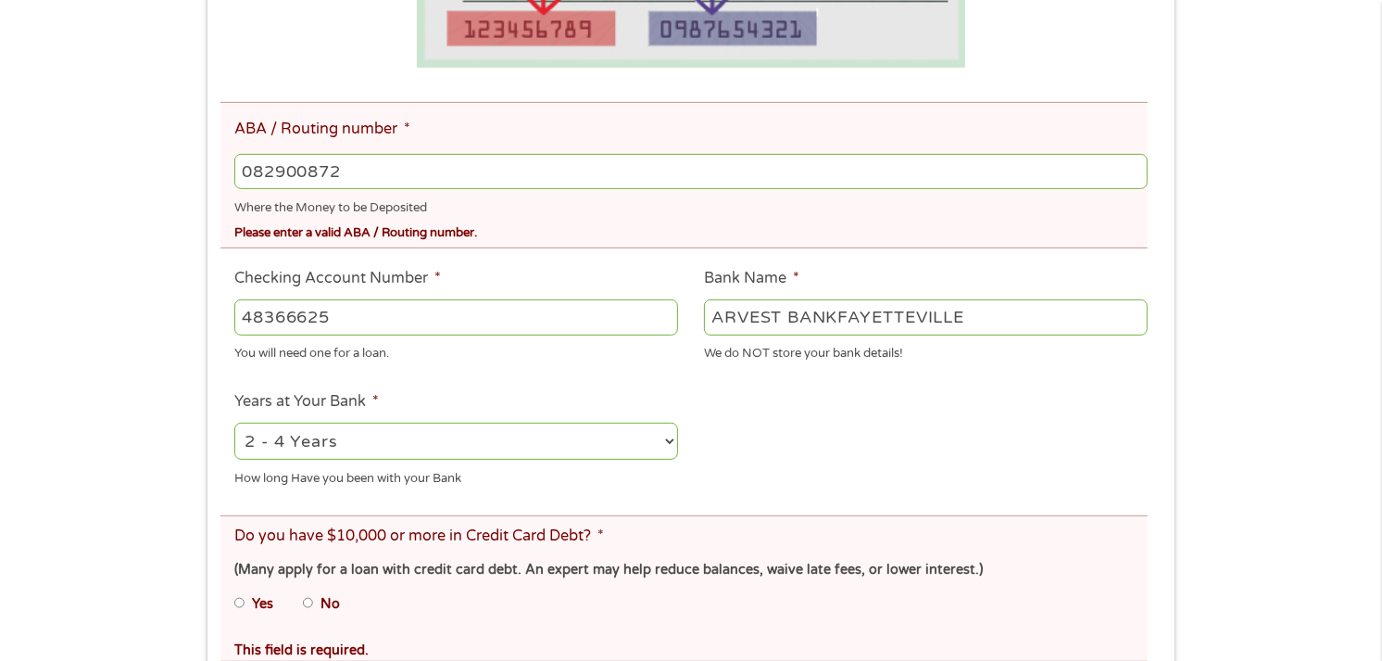
scroll to position [758, 0]
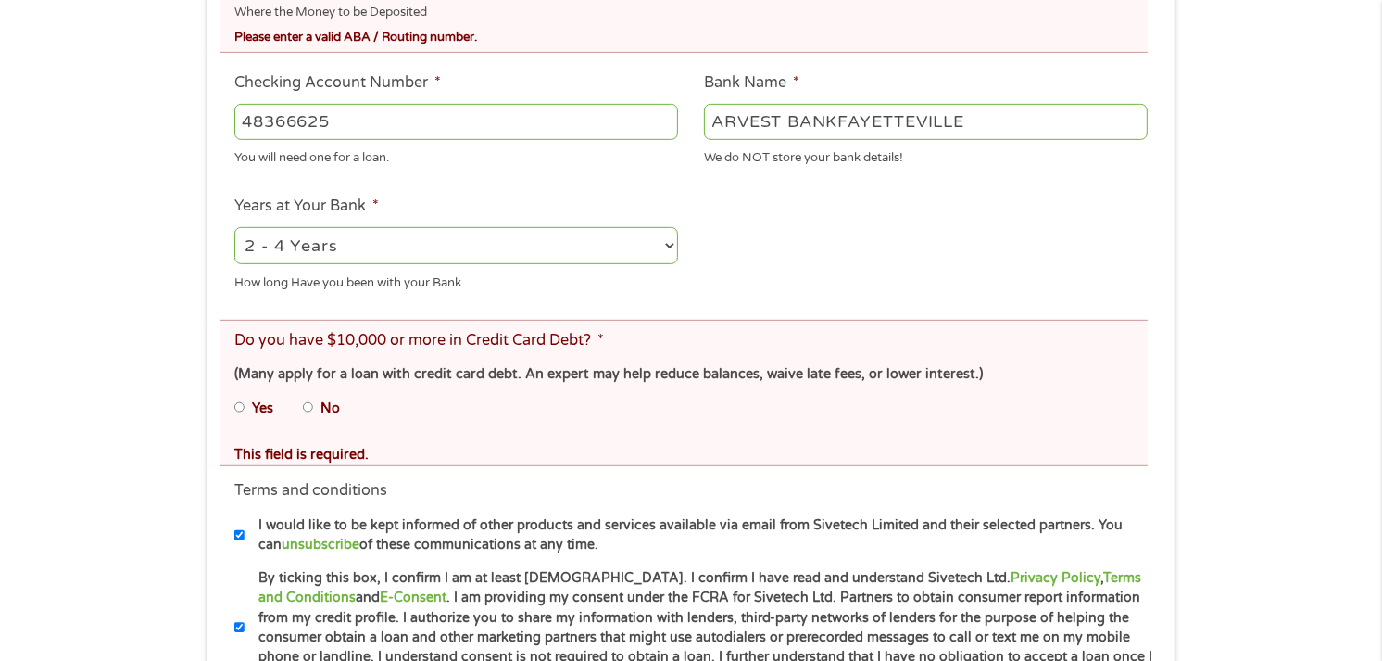
type input "48366625"
click at [312, 405] on input "No" at bounding box center [308, 408] width 11 height 30
radio input "true"
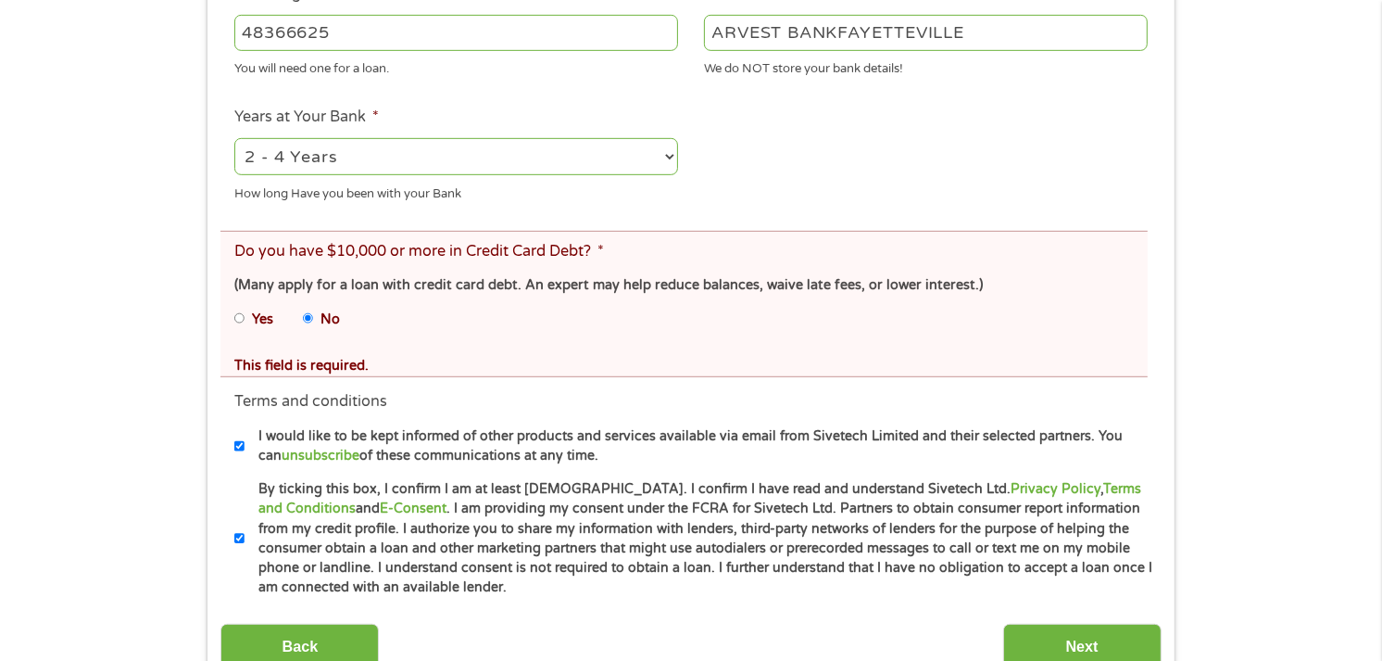
click at [1094, 643] on input "Next" at bounding box center [1082, 645] width 158 height 45
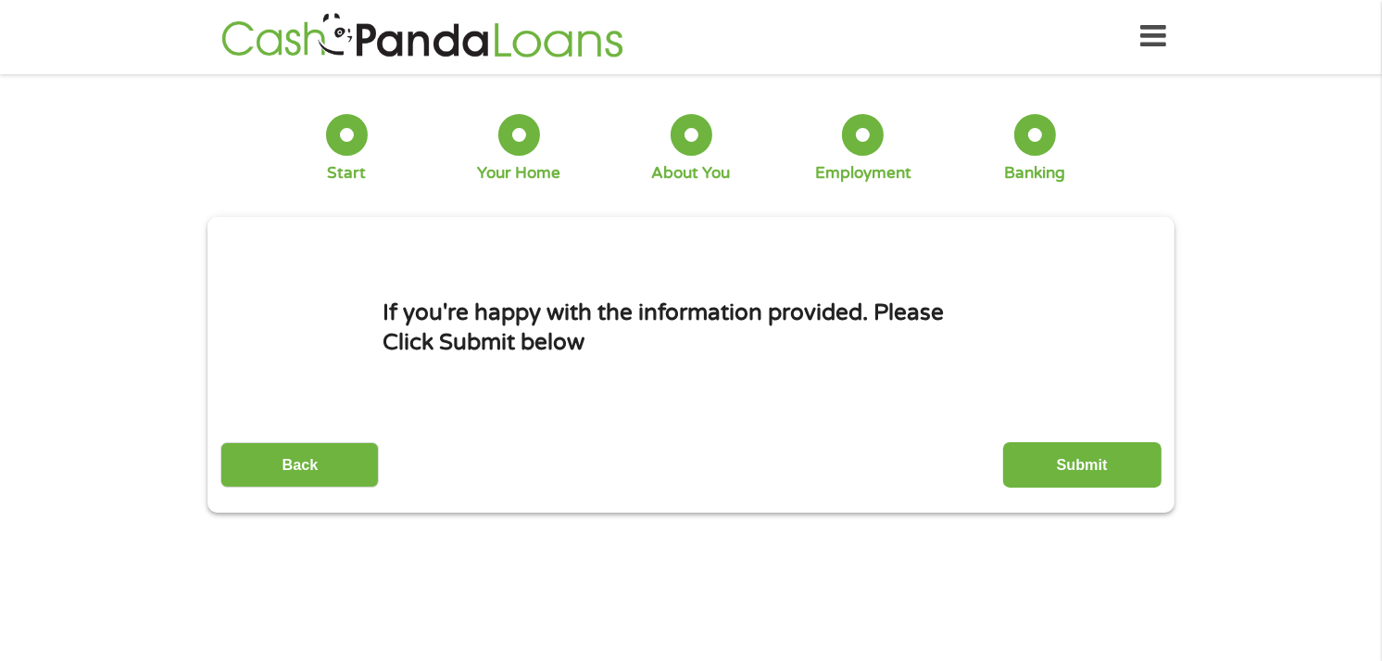
scroll to position [0, 0]
click at [1126, 460] on input "Submit" at bounding box center [1082, 465] width 158 height 45
